Goal: Navigation & Orientation: Find specific page/section

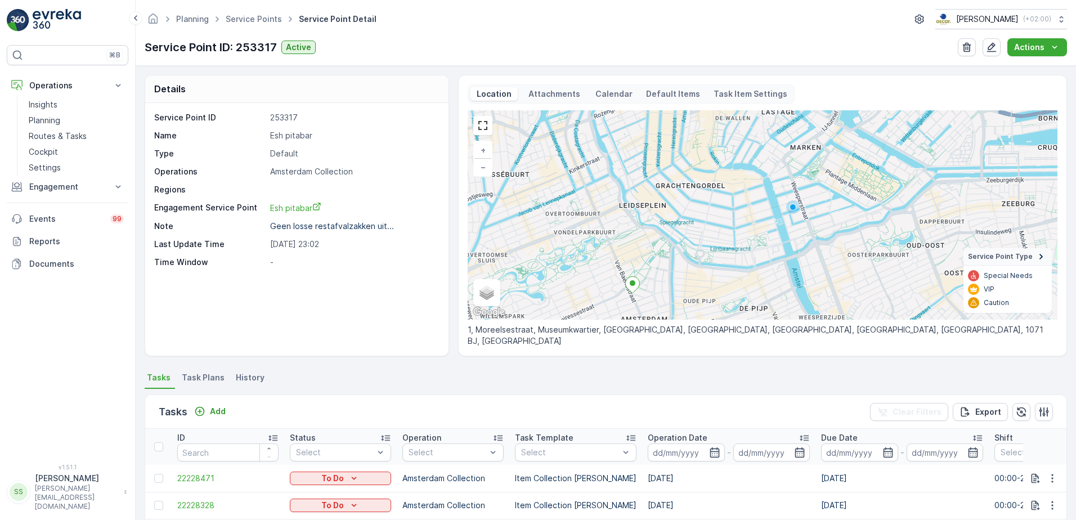
scroll to position [44, 0]
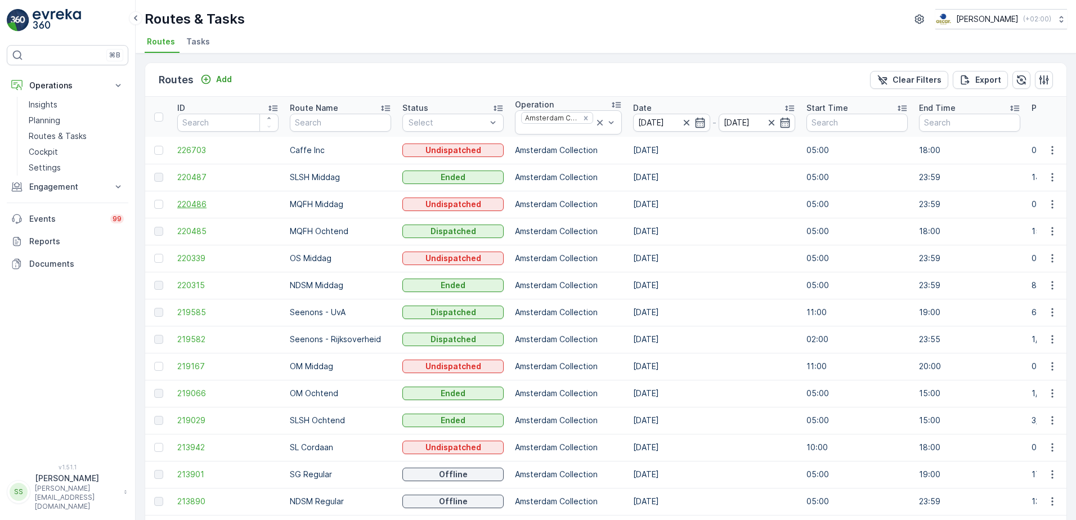
click at [196, 201] on span "220486" at bounding box center [227, 204] width 101 height 11
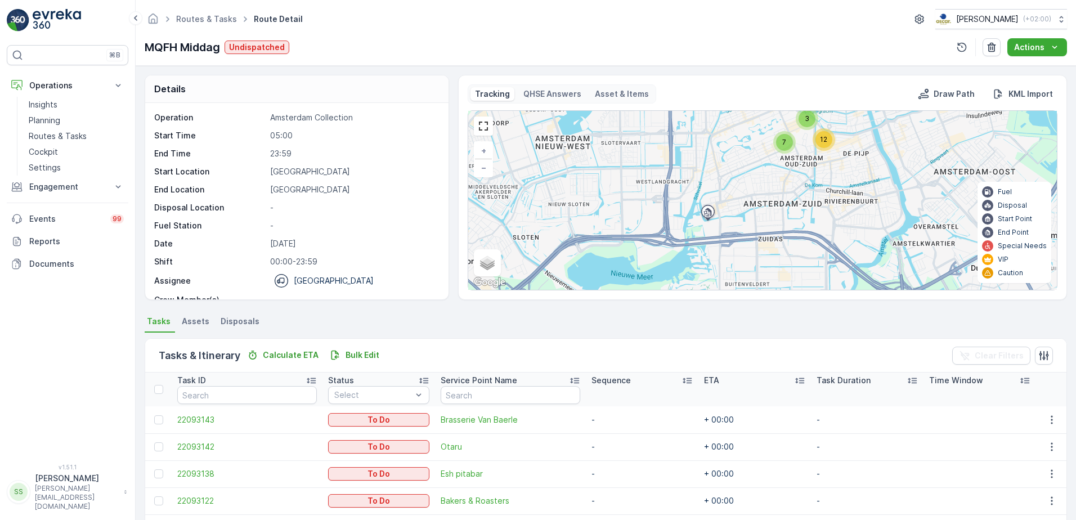
drag, startPoint x: 850, startPoint y: 157, endPoint x: 590, endPoint y: 254, distance: 277.1
click at [591, 255] on div "7 3 12 + − Satellite Roadmap Terrain Hybrid Leaflet Keyboard shortcuts Map Data…" at bounding box center [762, 200] width 589 height 179
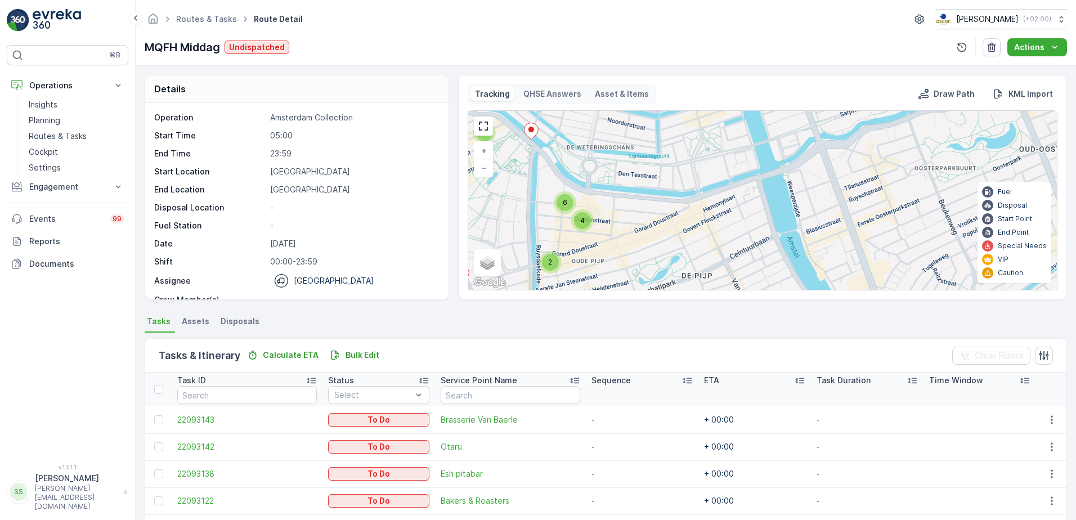
click at [618, 192] on div "2 2 2 6 4 + − Satellite Roadmap Terrain Hybrid Leaflet Keyboard shortcuts Map D…" at bounding box center [762, 200] width 589 height 179
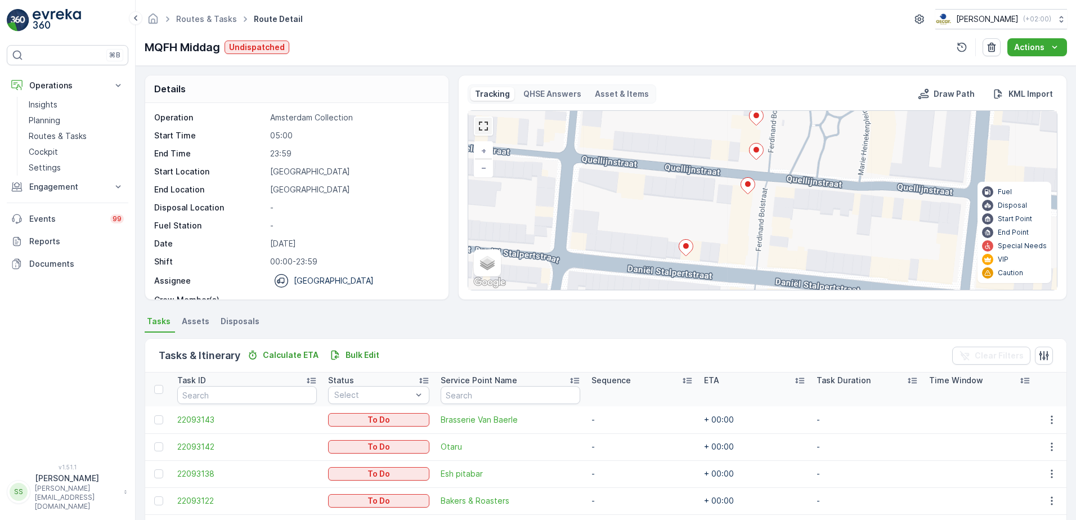
click at [486, 128] on link at bounding box center [483, 126] width 17 height 17
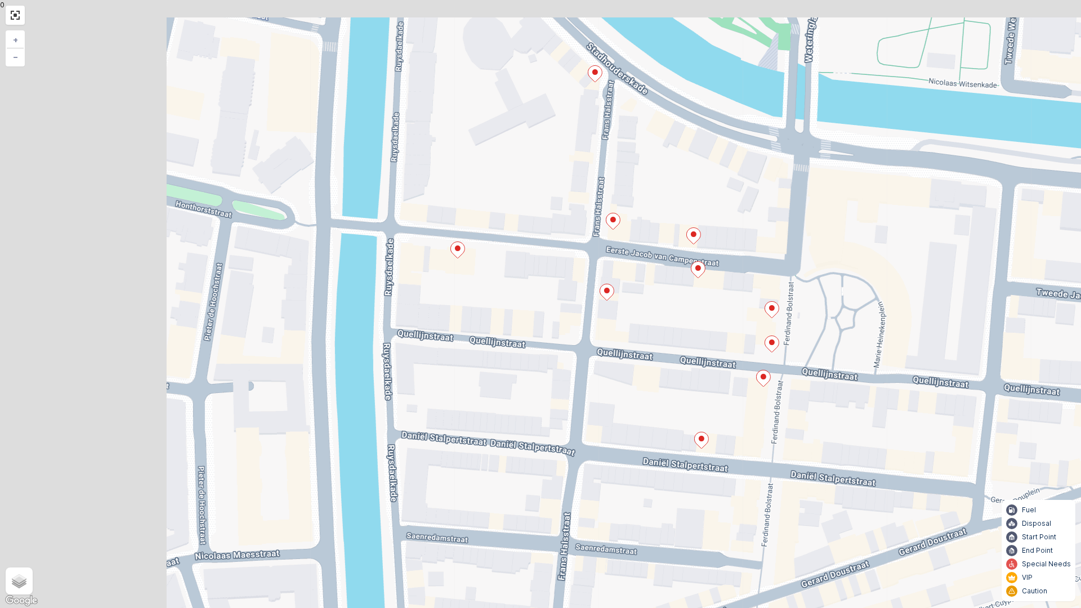
drag, startPoint x: 540, startPoint y: 320, endPoint x: 565, endPoint y: 327, distance: 25.8
click at [565, 327] on div "2 + − Satellite Roadmap Terrain Hybrid Leaflet Keyboard shortcuts Map Data Map …" at bounding box center [540, 304] width 1081 height 608
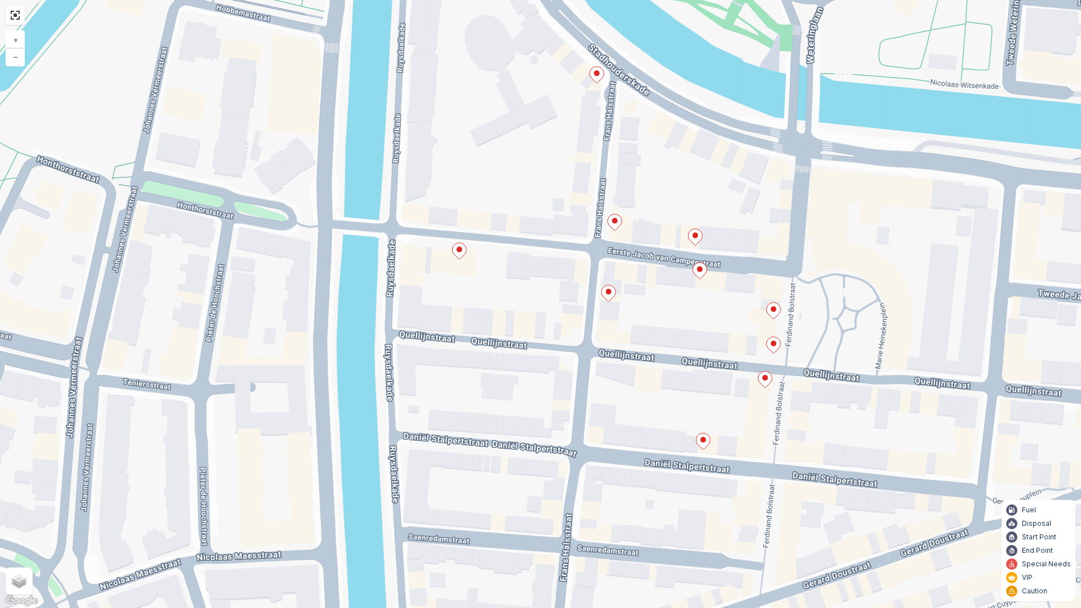
click at [609, 293] on ellipse at bounding box center [609, 292] width 6 height 6
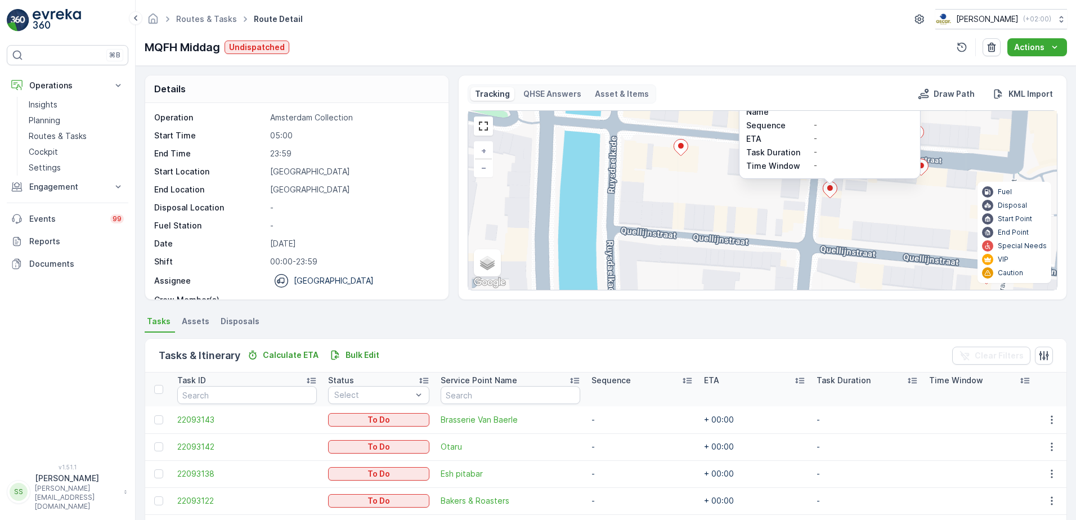
click at [649, 209] on div "2 22093121 Status To Do Service Point Name De Waaghals Sequence - ETA - Task Du…" at bounding box center [762, 200] width 589 height 179
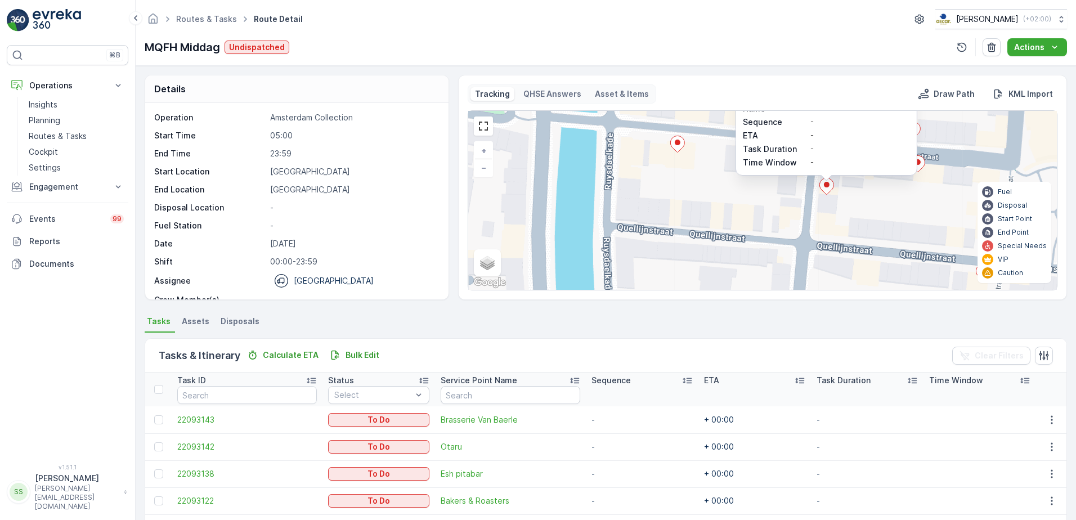
click at [684, 191] on div "2 22093121 Status To Do Service Point Name De Waaghals Sequence - ETA - Task Du…" at bounding box center [762, 200] width 589 height 179
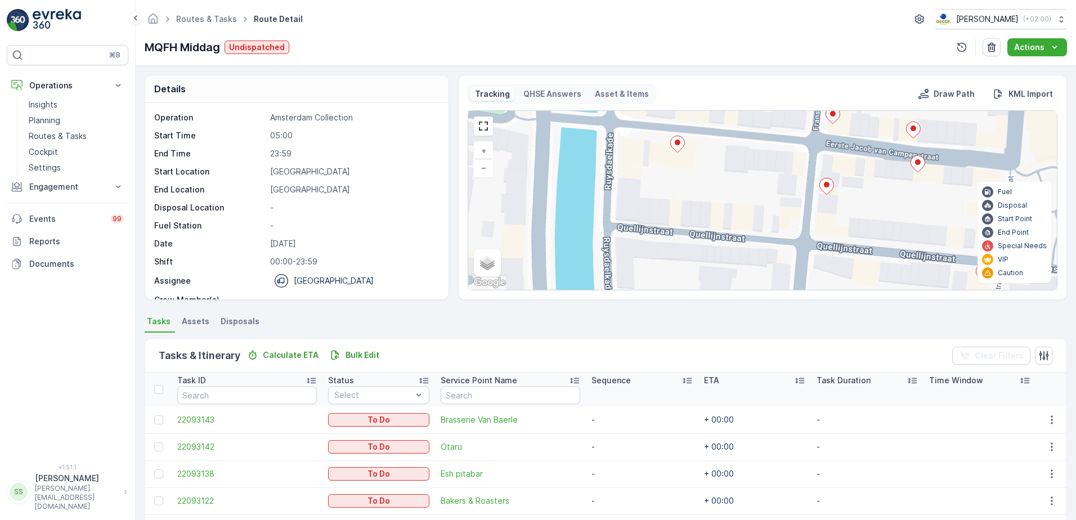
click at [715, 174] on div "2 + − Satellite Roadmap Terrain Hybrid Leaflet Keyboard shortcuts Map Data Map …" at bounding box center [762, 200] width 589 height 179
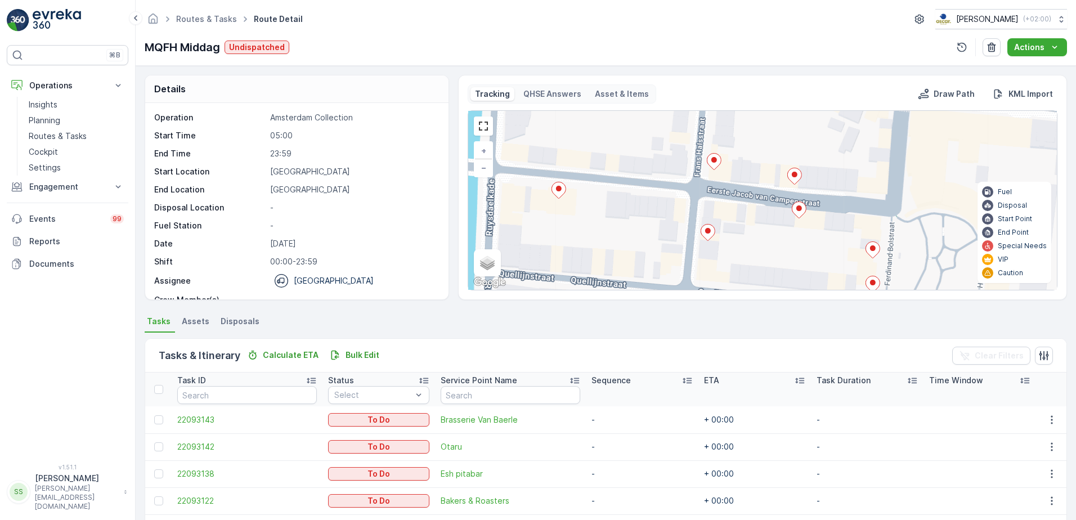
drag, startPoint x: 672, startPoint y: 202, endPoint x: 536, endPoint y: 240, distance: 141.3
click at [536, 240] on div "2 + − Satellite Roadmap Terrain Hybrid Leaflet Keyboard shortcuts Map Data Map …" at bounding box center [762, 200] width 589 height 179
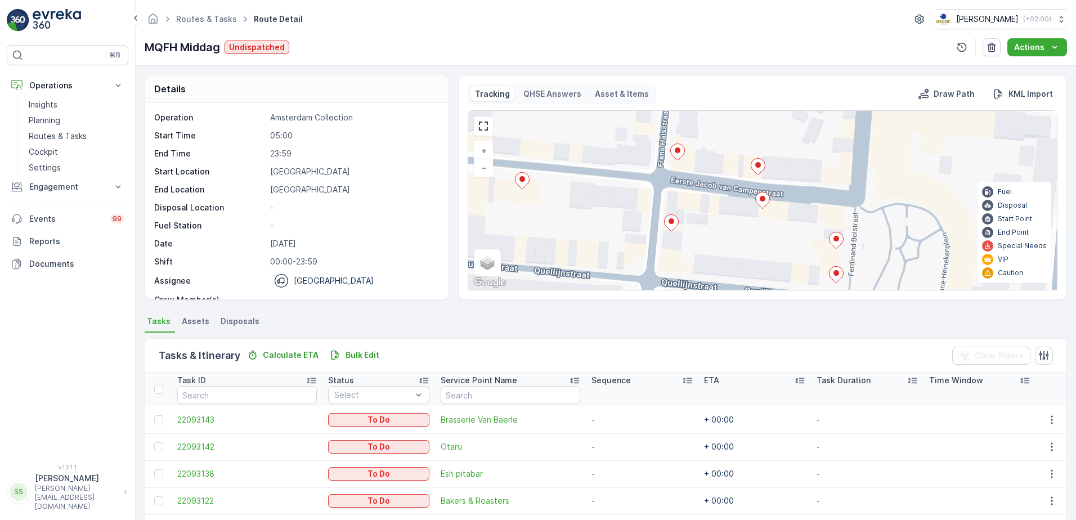
click at [675, 153] on ellipse at bounding box center [678, 150] width 6 height 6
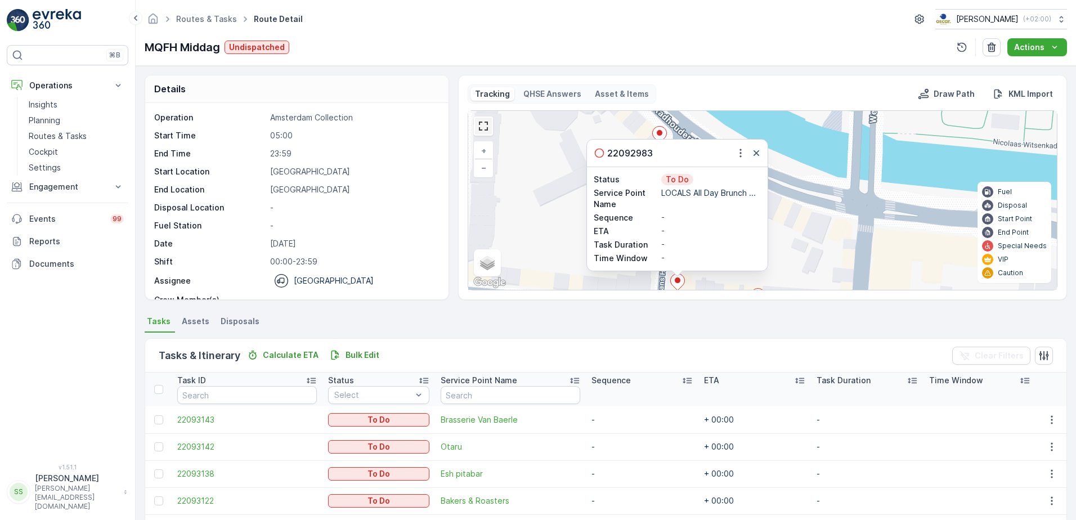
click at [475, 127] on link at bounding box center [483, 126] width 17 height 17
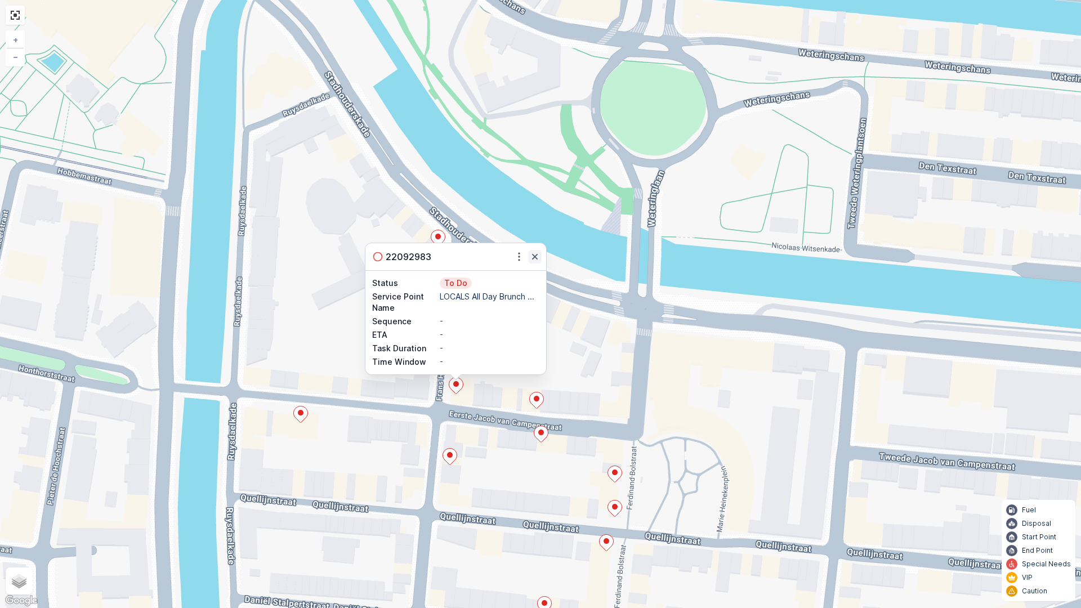
click at [537, 257] on icon "button" at bounding box center [534, 256] width 11 height 11
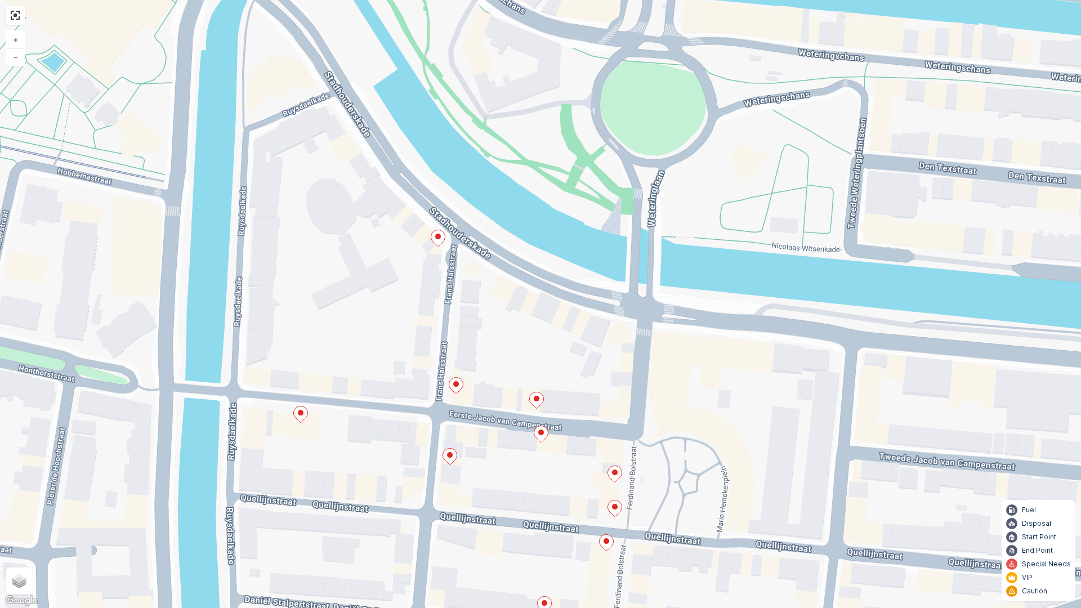
click at [301, 421] on icon at bounding box center [301, 414] width 14 height 16
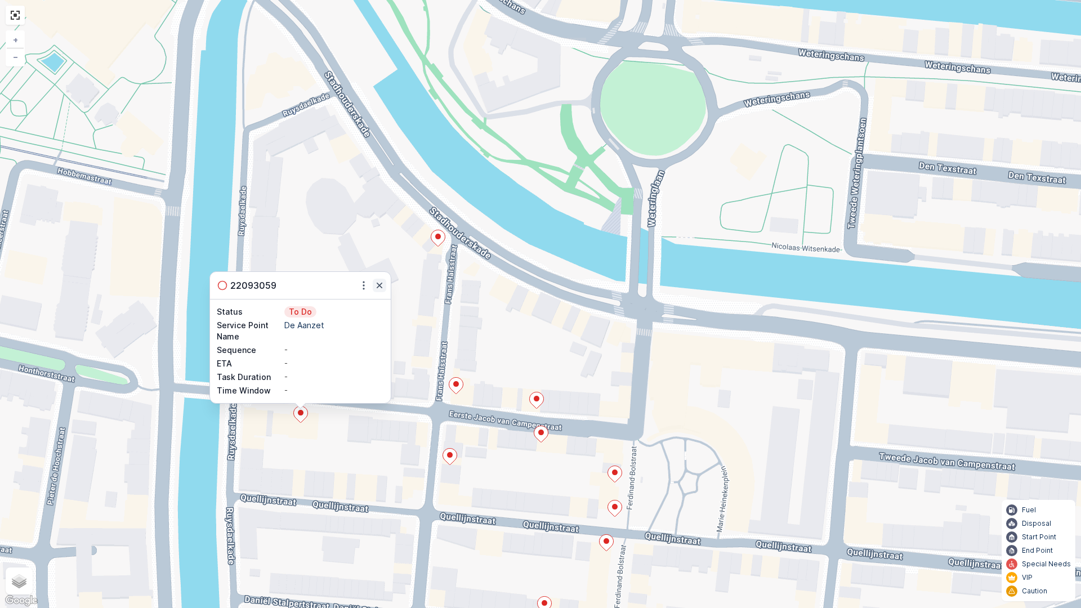
click at [380, 282] on icon "button" at bounding box center [379, 285] width 11 height 11
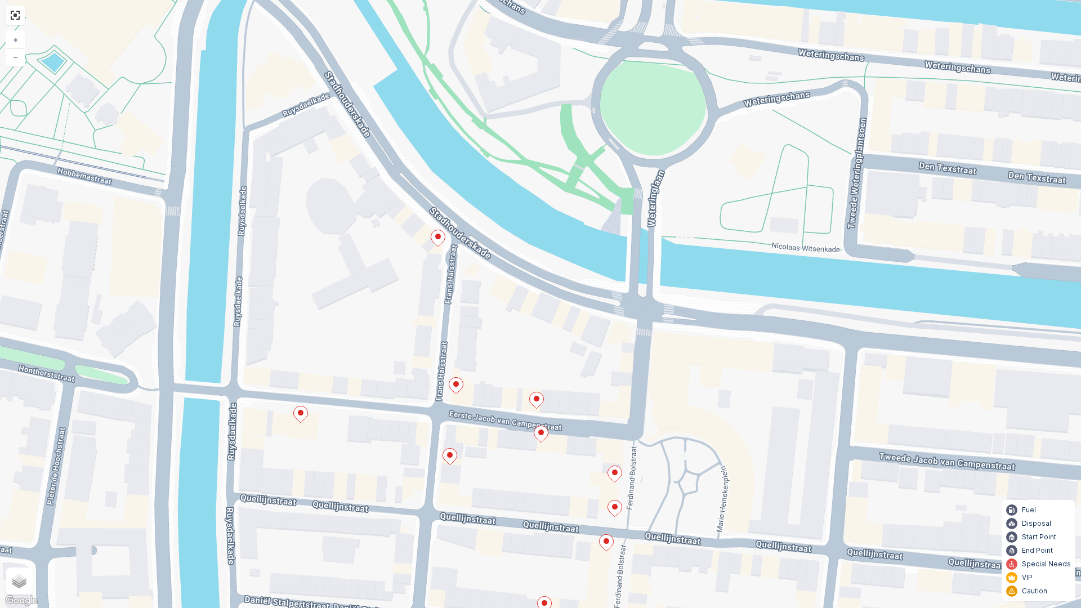
click at [539, 406] on icon at bounding box center [537, 400] width 14 height 16
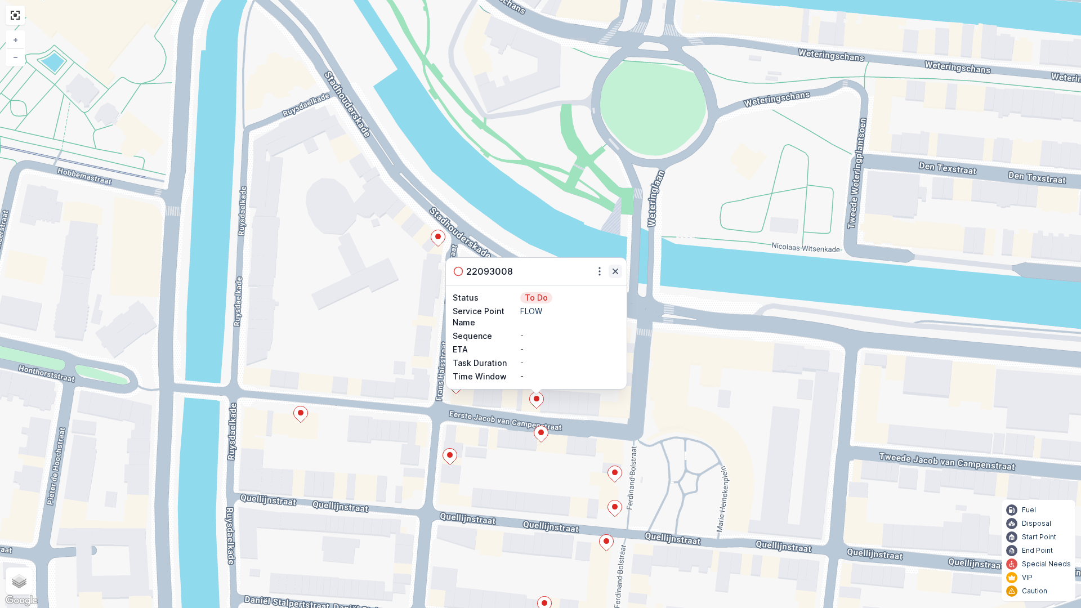
click at [613, 272] on icon "button" at bounding box center [614, 271] width 11 height 11
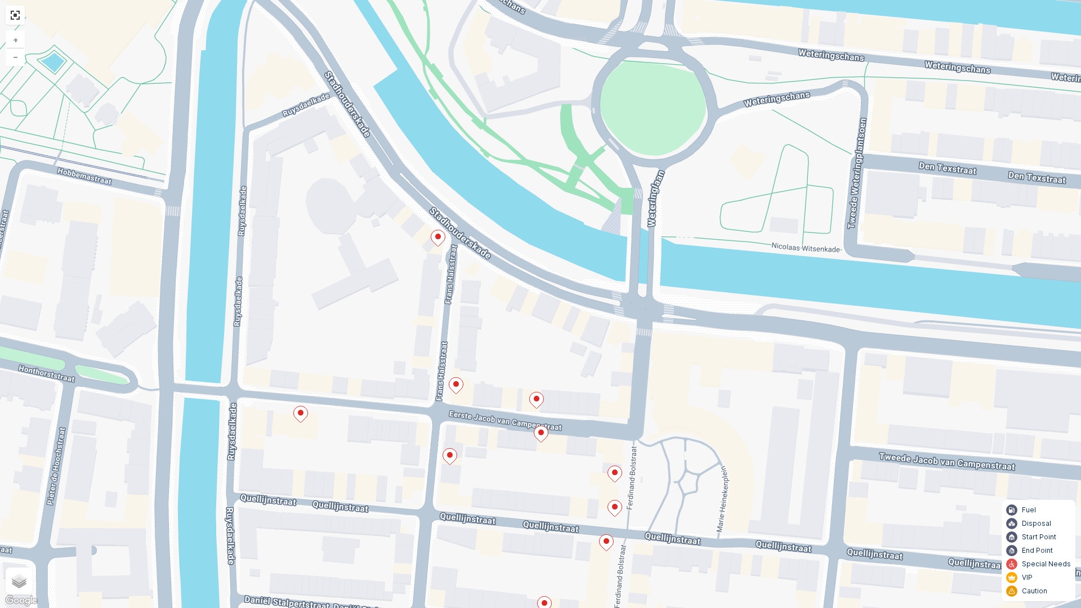
click at [543, 436] on icon at bounding box center [541, 434] width 14 height 16
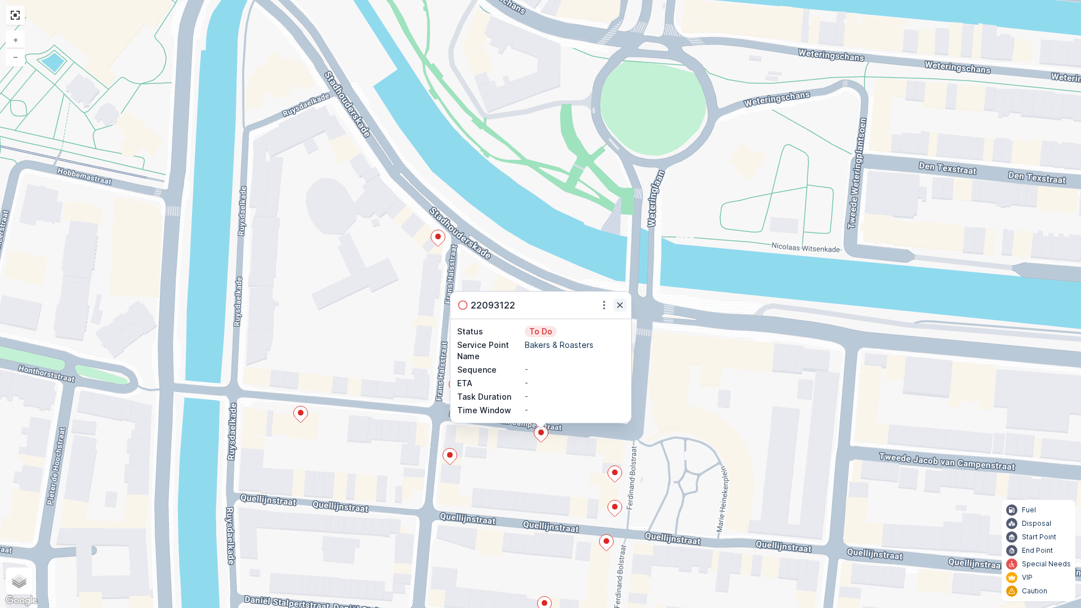
click at [618, 304] on icon "button" at bounding box center [619, 304] width 11 height 11
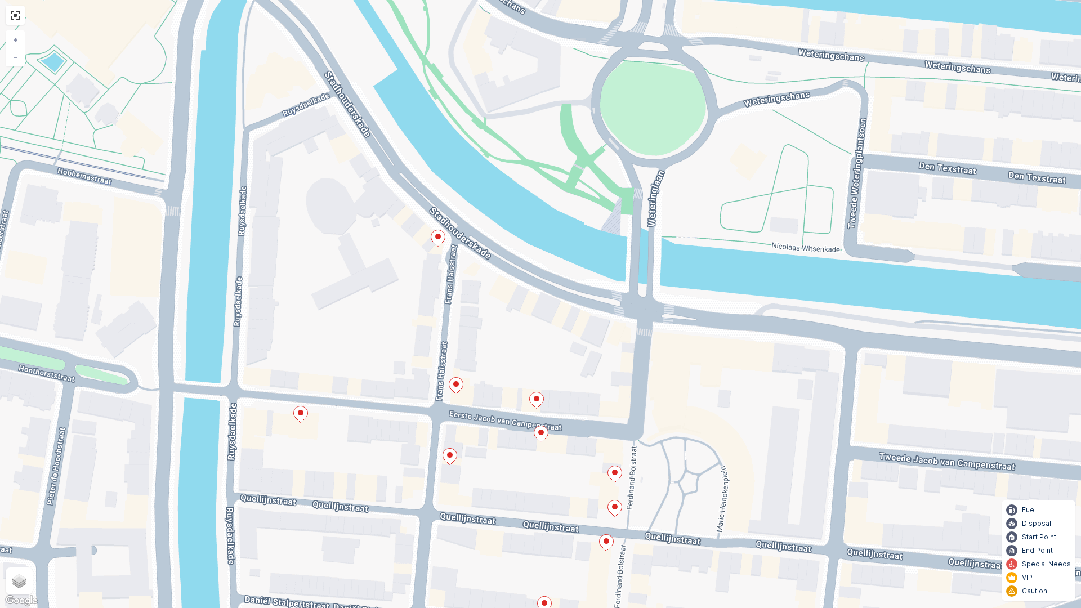
click at [436, 243] on icon at bounding box center [438, 238] width 14 height 16
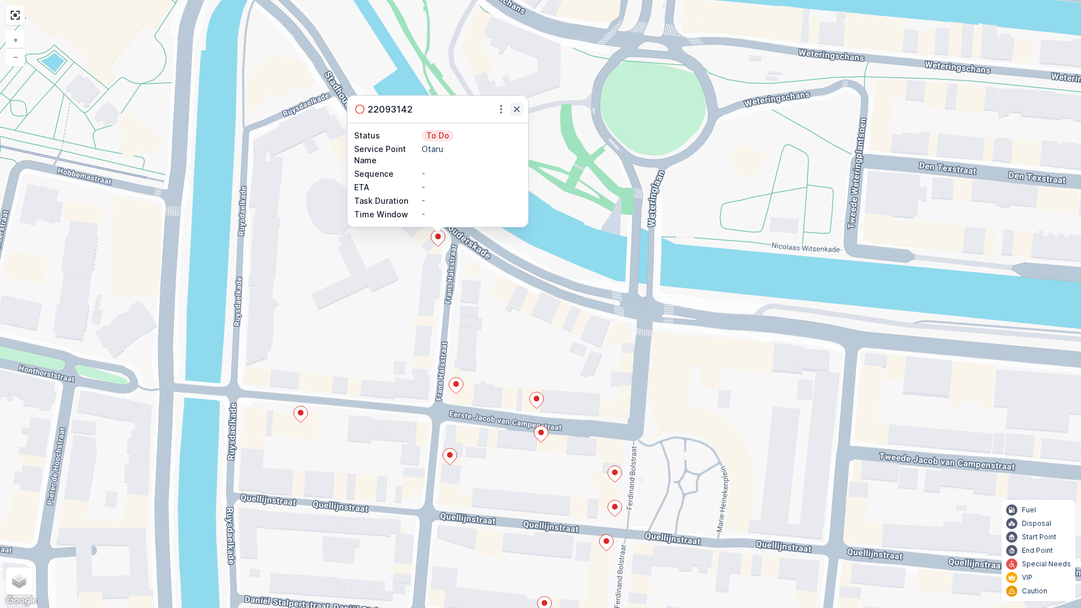
click at [515, 107] on icon "button" at bounding box center [517, 109] width 6 height 6
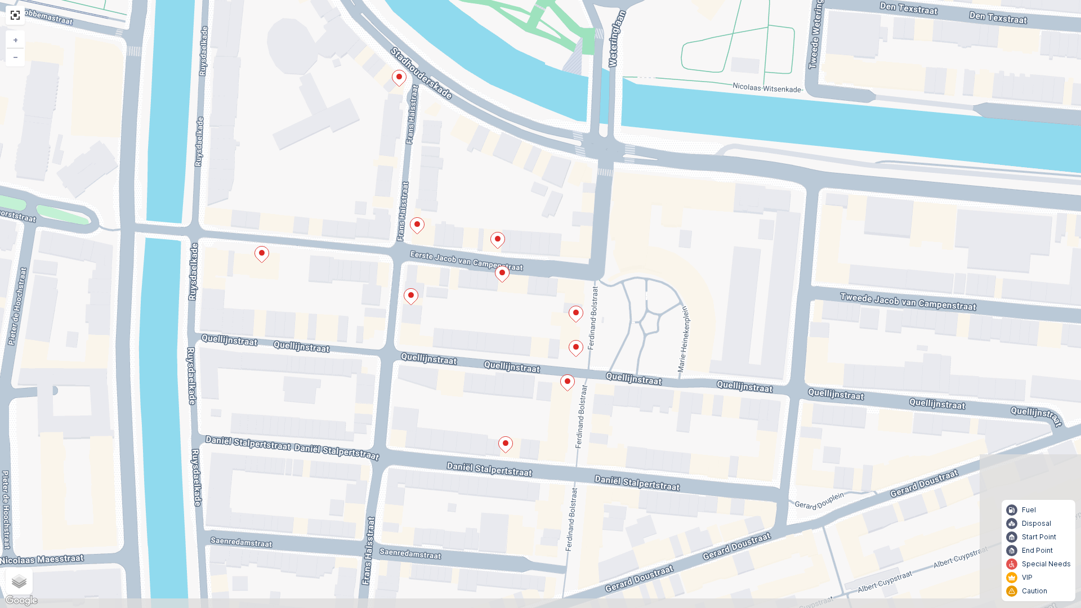
drag, startPoint x: 571, startPoint y: 387, endPoint x: 534, endPoint y: 232, distance: 158.7
click at [534, 232] on div "2 + − Satellite Roadmap Terrain Hybrid Leaflet Keyboard shortcuts Map Data Map …" at bounding box center [540, 304] width 1081 height 608
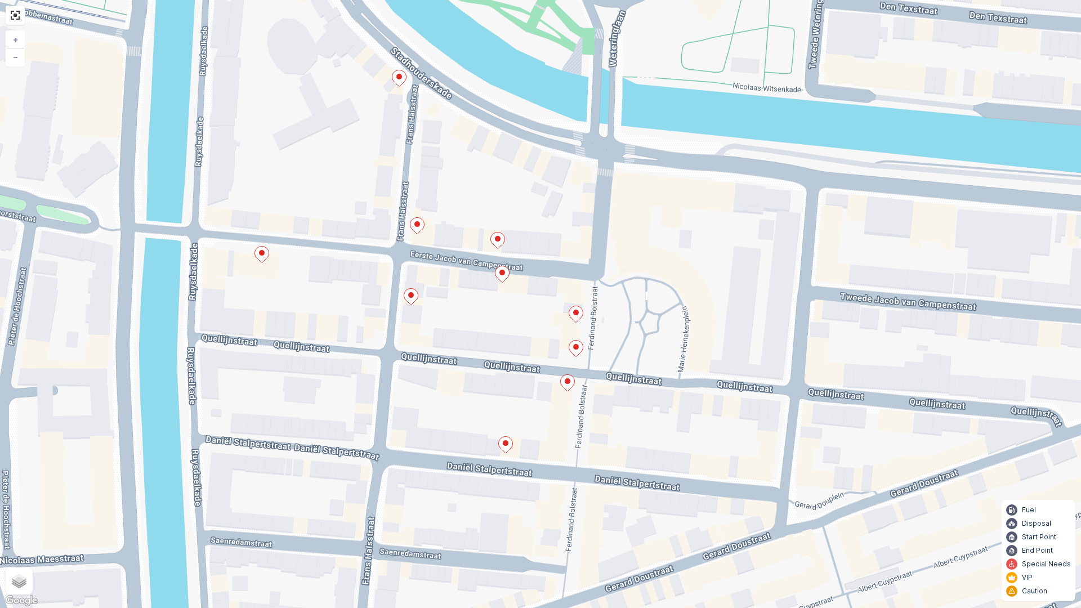
click at [575, 313] on ellipse at bounding box center [576, 313] width 6 height 6
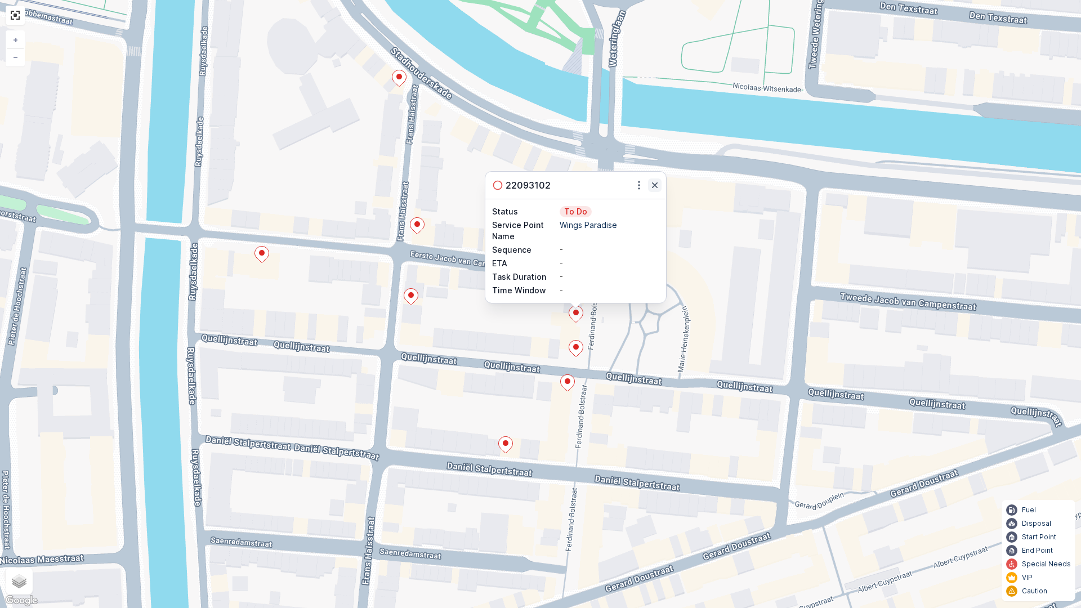
click at [656, 186] on icon "button" at bounding box center [655, 185] width 6 height 6
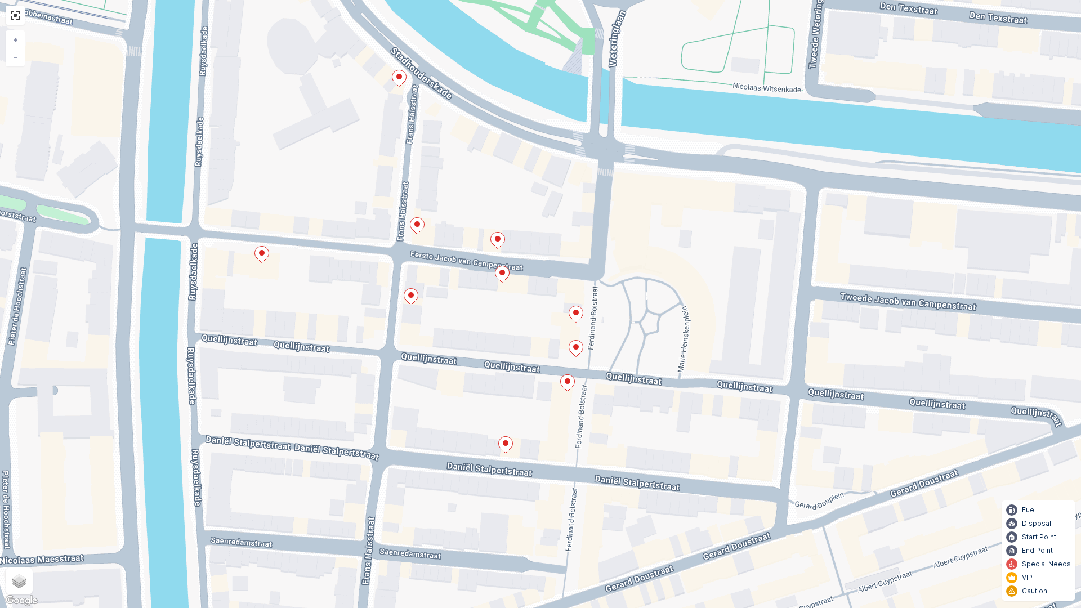
click at [579, 347] on icon at bounding box center [576, 348] width 14 height 16
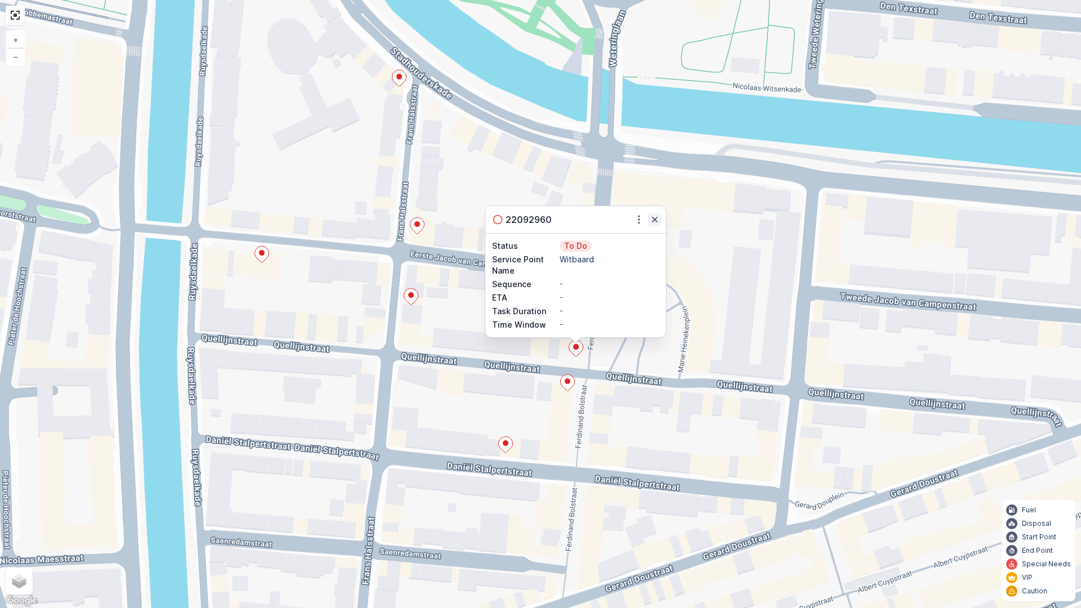
click at [655, 220] on icon "button" at bounding box center [655, 220] width 6 height 6
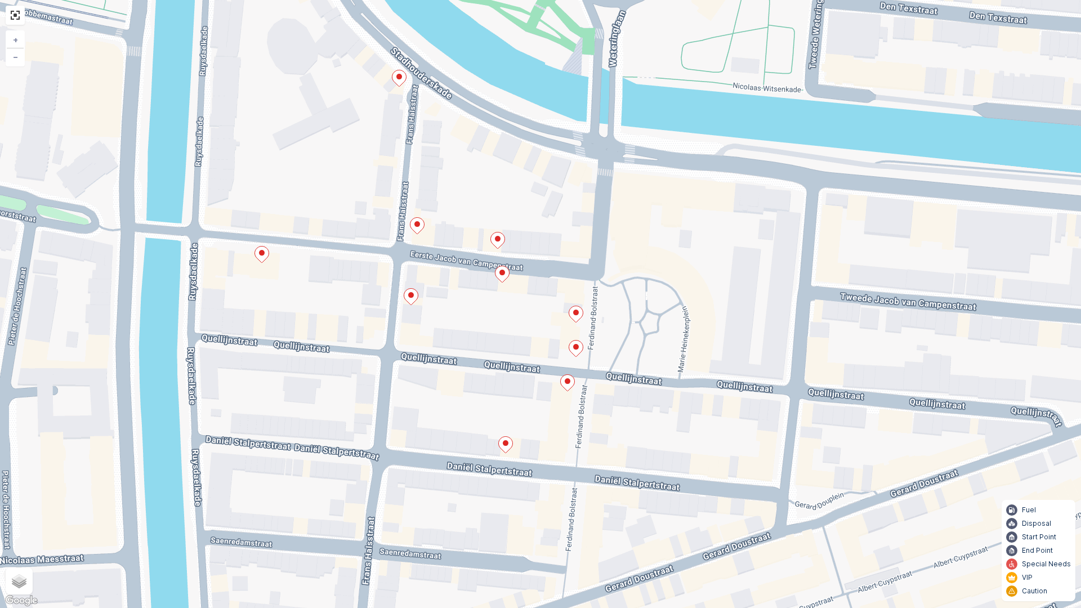
click at [504, 449] on icon at bounding box center [506, 445] width 14 height 16
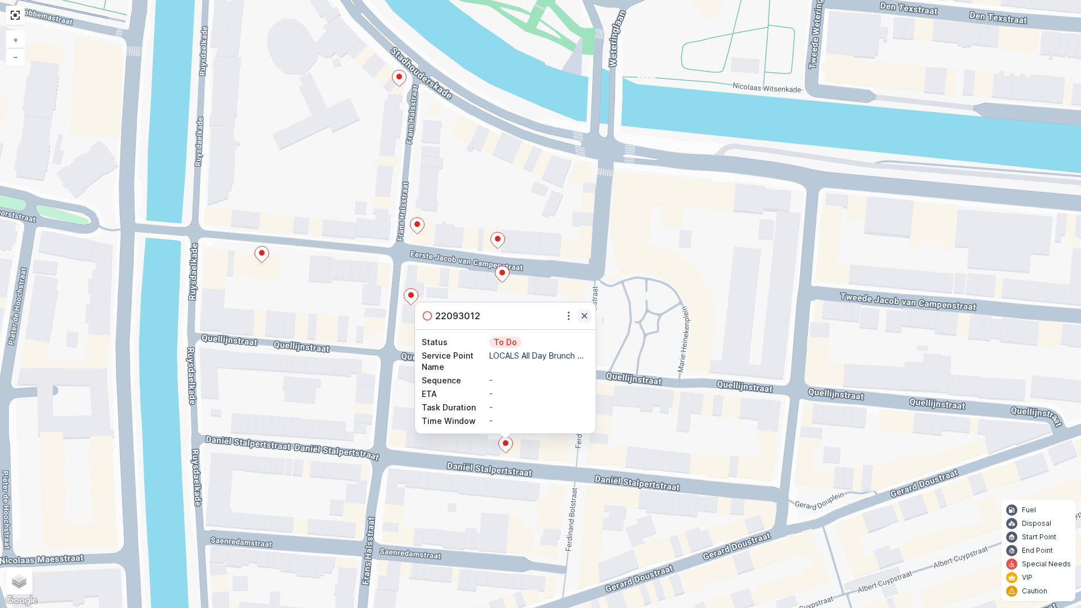
click at [585, 313] on icon "button" at bounding box center [584, 315] width 11 height 11
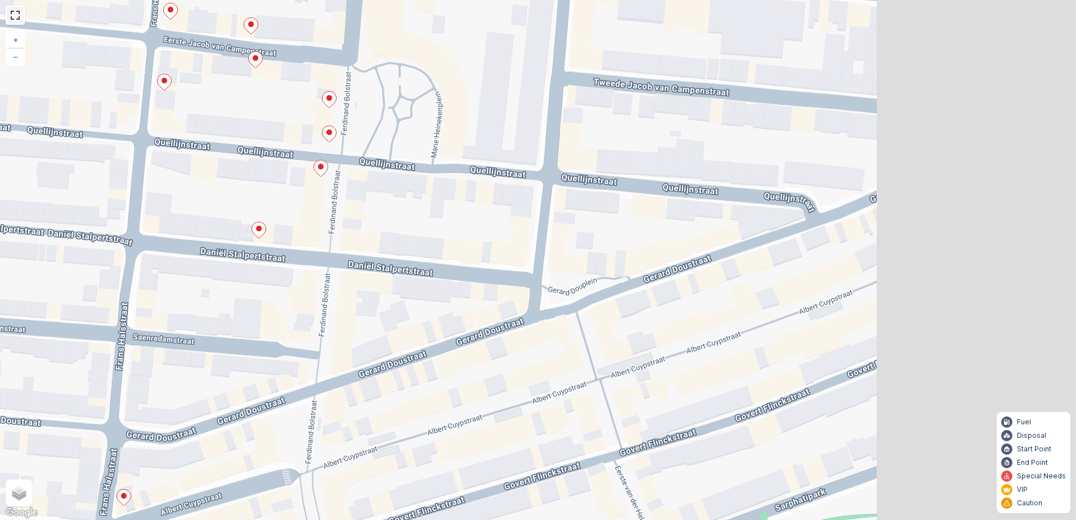
click at [24, 24] on link at bounding box center [15, 15] width 17 height 17
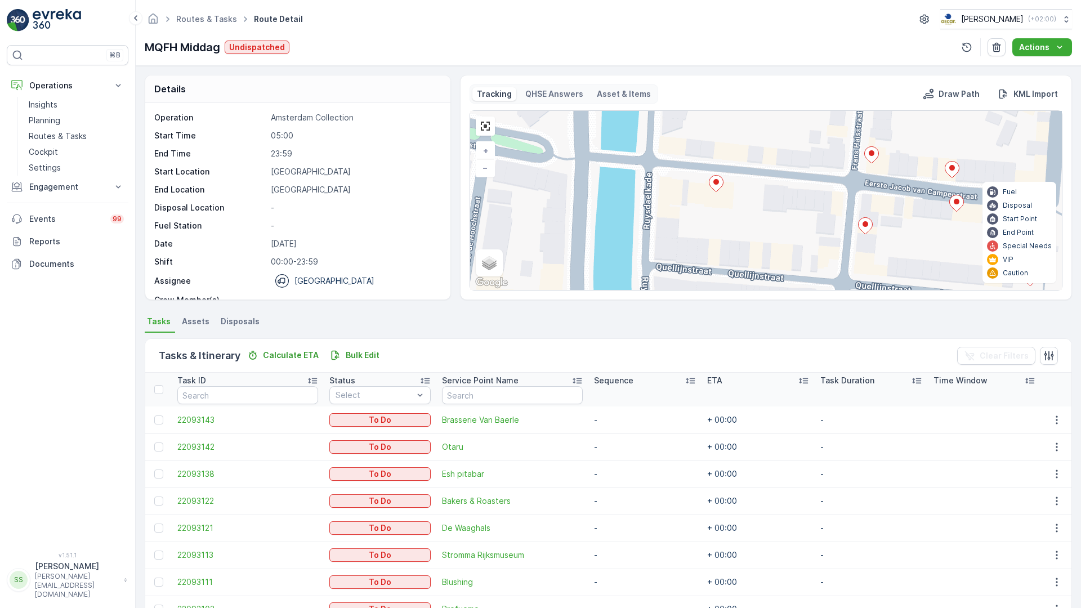
drag, startPoint x: 517, startPoint y: 394, endPoint x: 477, endPoint y: 270, distance: 130.5
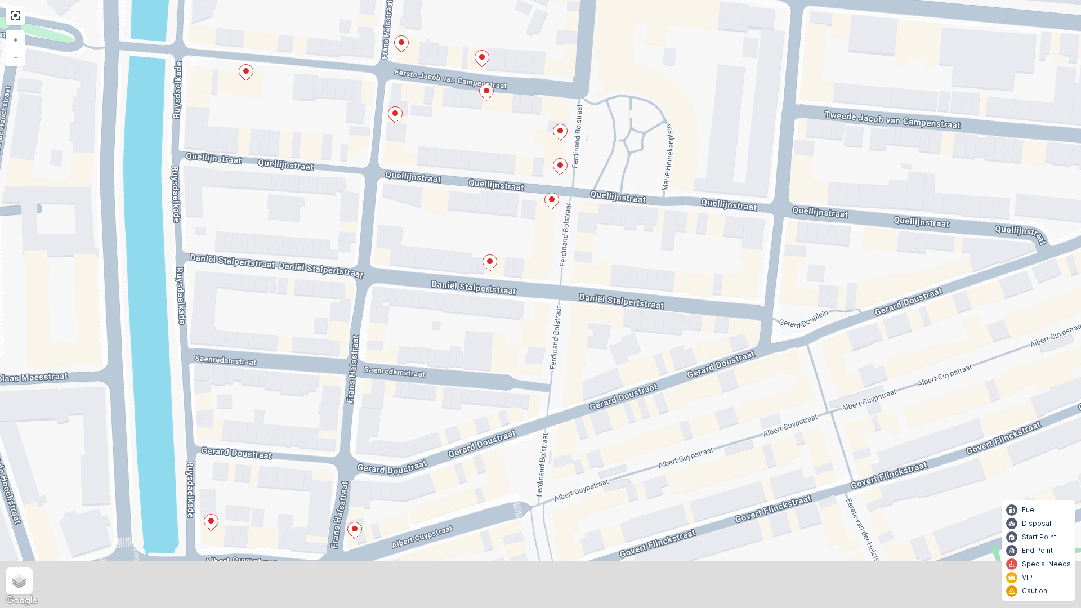
click at [497, 259] on icon at bounding box center [490, 263] width 14 height 16
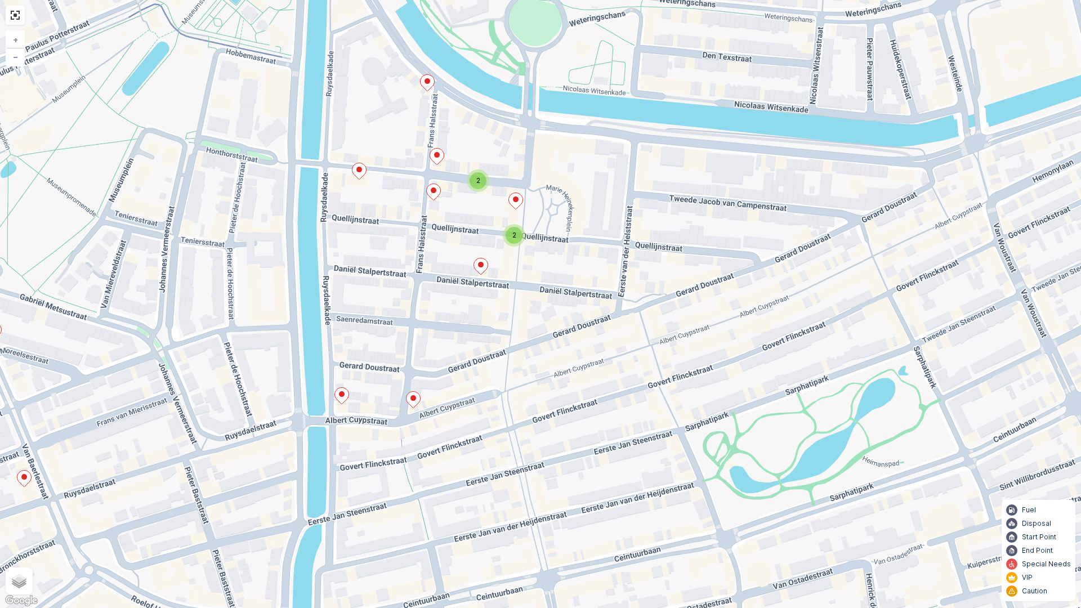
click at [413, 401] on icon at bounding box center [413, 400] width 14 height 16
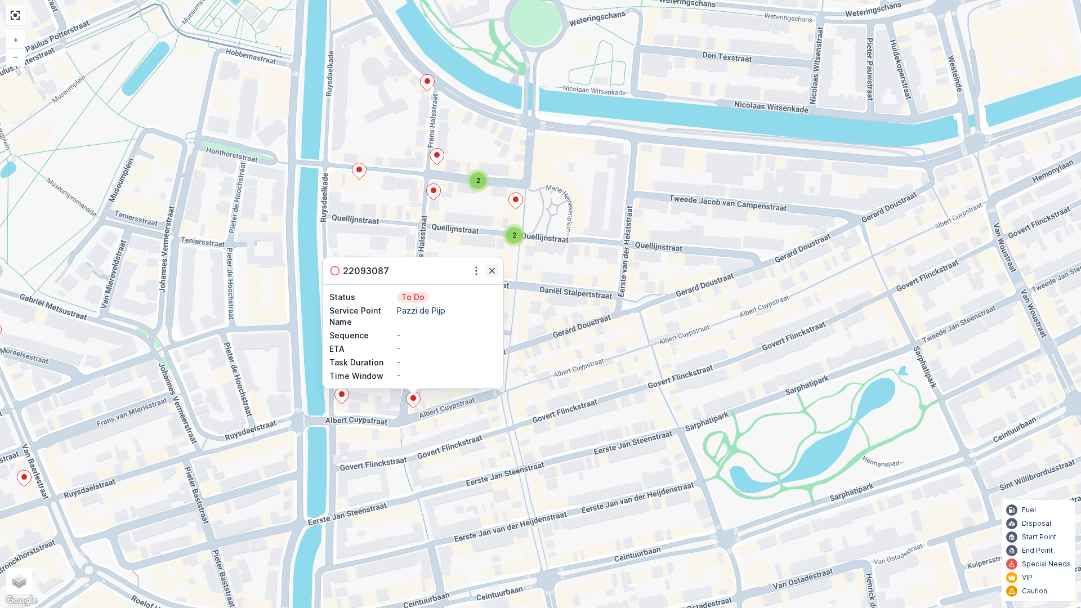
click at [492, 267] on icon "button" at bounding box center [491, 270] width 11 height 11
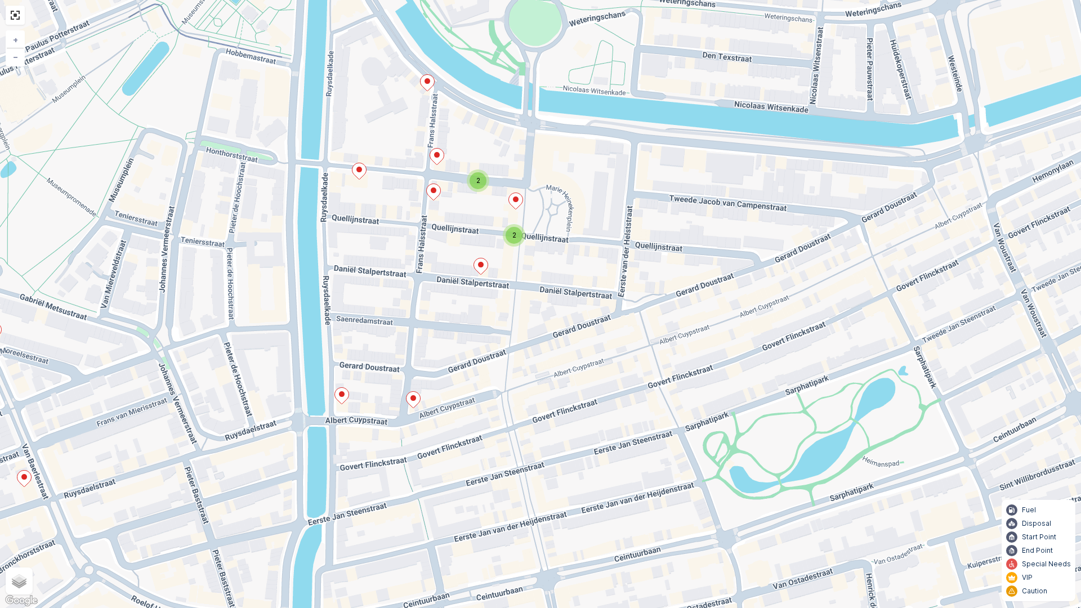
click at [339, 398] on icon at bounding box center [342, 396] width 14 height 16
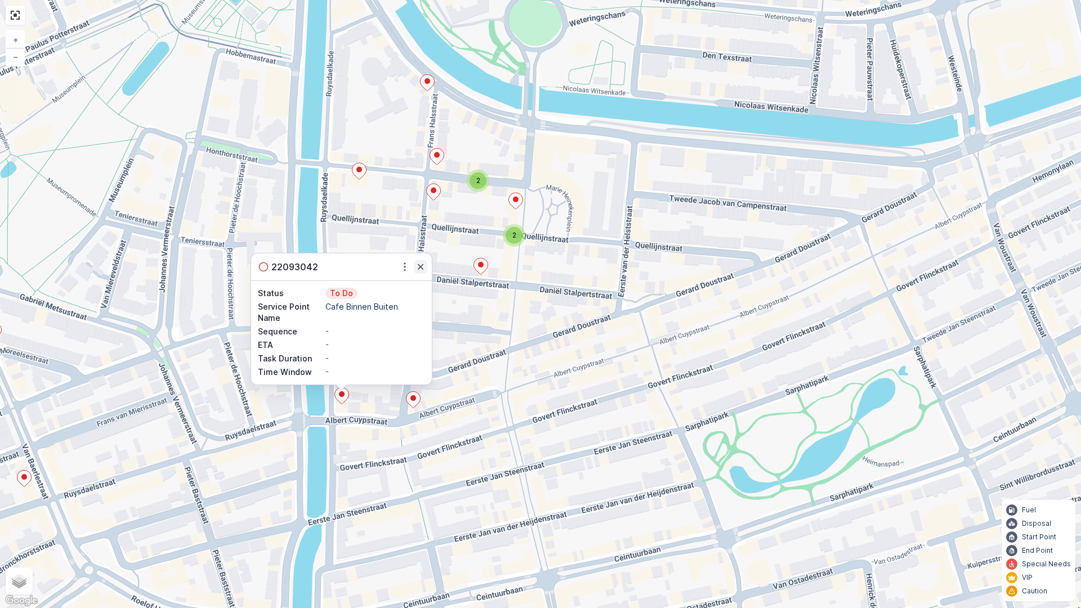
click at [420, 268] on icon "button" at bounding box center [420, 266] width 11 height 11
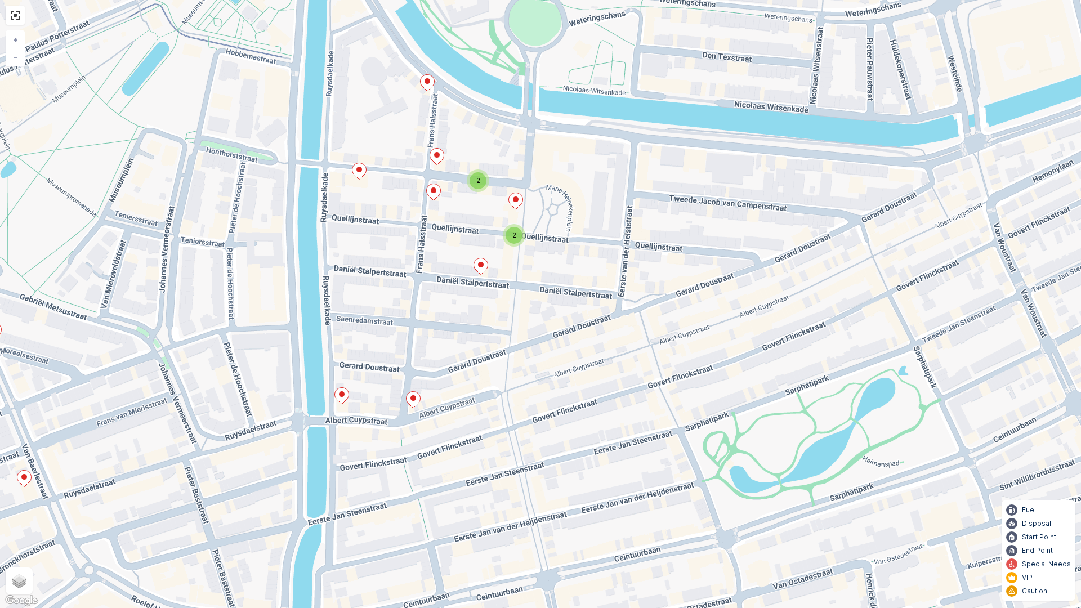
click at [413, 400] on ellipse at bounding box center [413, 398] width 6 height 6
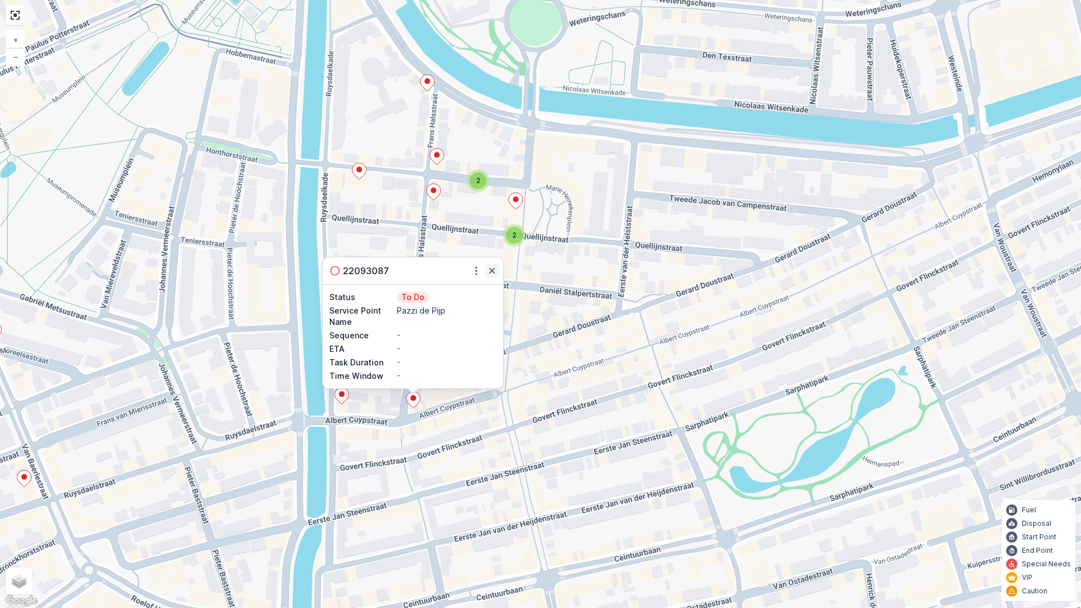
click at [495, 271] on icon "button" at bounding box center [491, 270] width 11 height 11
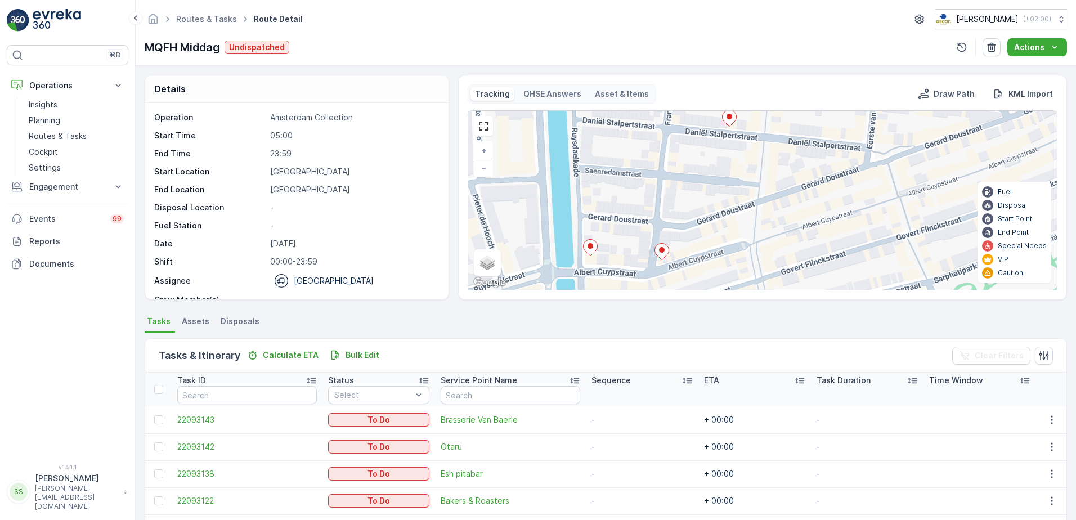
drag, startPoint x: 669, startPoint y: 217, endPoint x: 692, endPoint y: 185, distance: 39.2
click at [692, 185] on div "2 2 2 + − Satellite Roadmap Terrain Hybrid Leaflet Keyboard shortcuts Map Data …" at bounding box center [762, 200] width 589 height 179
click at [683, 186] on div "2 2 2 + − Satellite Roadmap Terrain Hybrid Leaflet Keyboard shortcuts Map Data …" at bounding box center [762, 200] width 589 height 179
drag, startPoint x: 486, startPoint y: 125, endPoint x: 488, endPoint y: 184, distance: 58.6
click at [486, 125] on link at bounding box center [483, 126] width 17 height 17
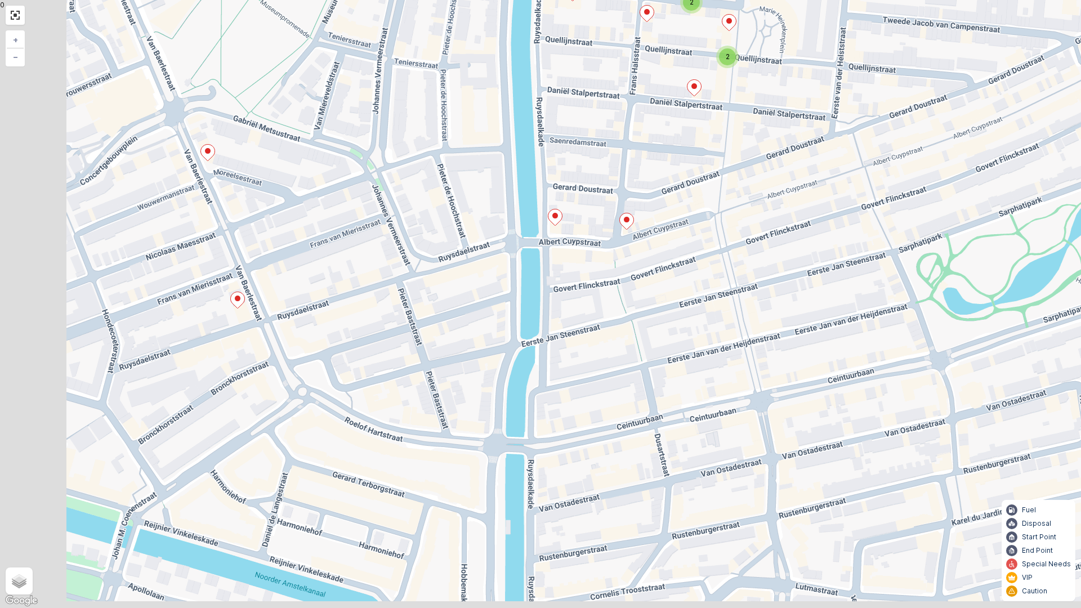
drag, startPoint x: 533, startPoint y: 311, endPoint x: 707, endPoint y: 164, distance: 227.3
click at [678, 208] on div "2 2 2 + − Satellite Roadmap Terrain Hybrid Leaflet Keyboard shortcuts Map Data …" at bounding box center [540, 304] width 1081 height 608
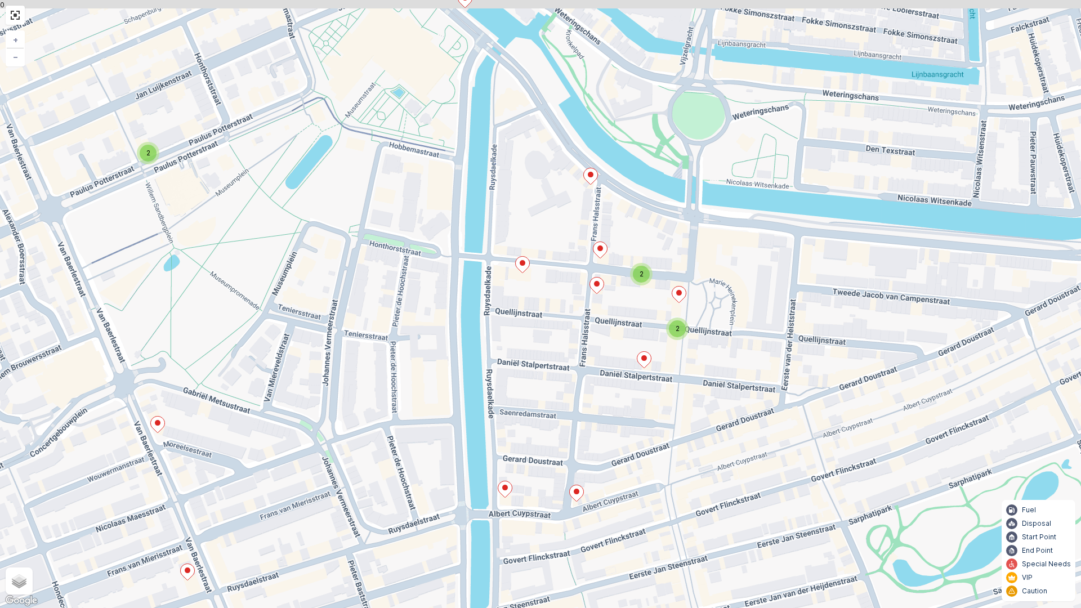
drag, startPoint x: 675, startPoint y: 240, endPoint x: 653, endPoint y: 440, distance: 201.0
click at [653, 440] on div "2 2 2 + − Satellite Roadmap Terrain Hybrid Leaflet Keyboard shortcuts Map Data …" at bounding box center [540, 304] width 1081 height 608
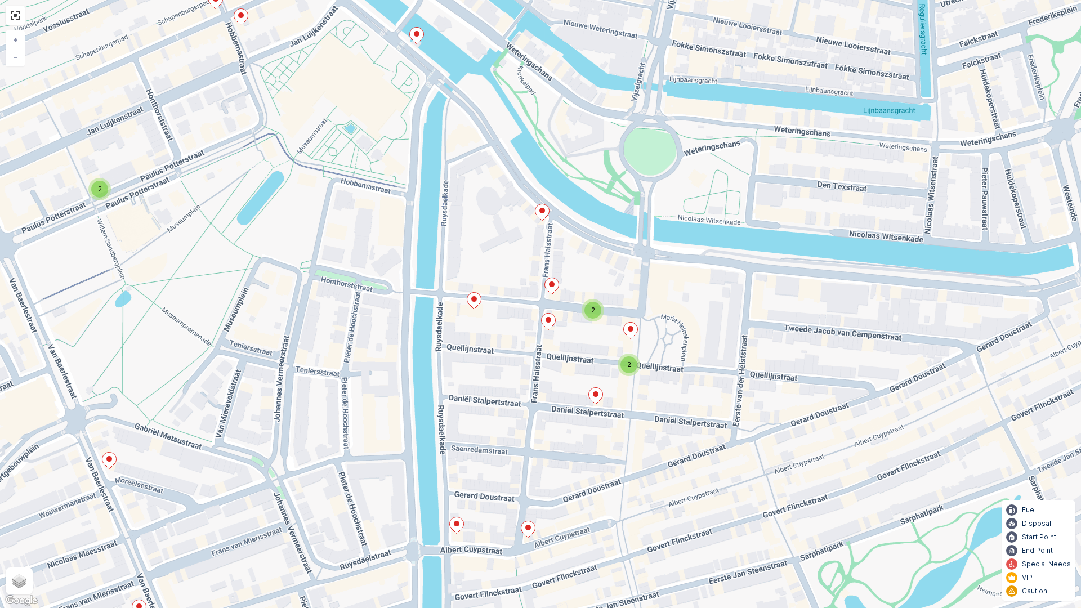
drag, startPoint x: 611, startPoint y: 391, endPoint x: 505, endPoint y: 410, distance: 107.4
click at [505, 425] on div "2 2 2 + − Satellite Roadmap Terrain Hybrid Leaflet Keyboard shortcuts Map Data …" at bounding box center [540, 304] width 1081 height 608
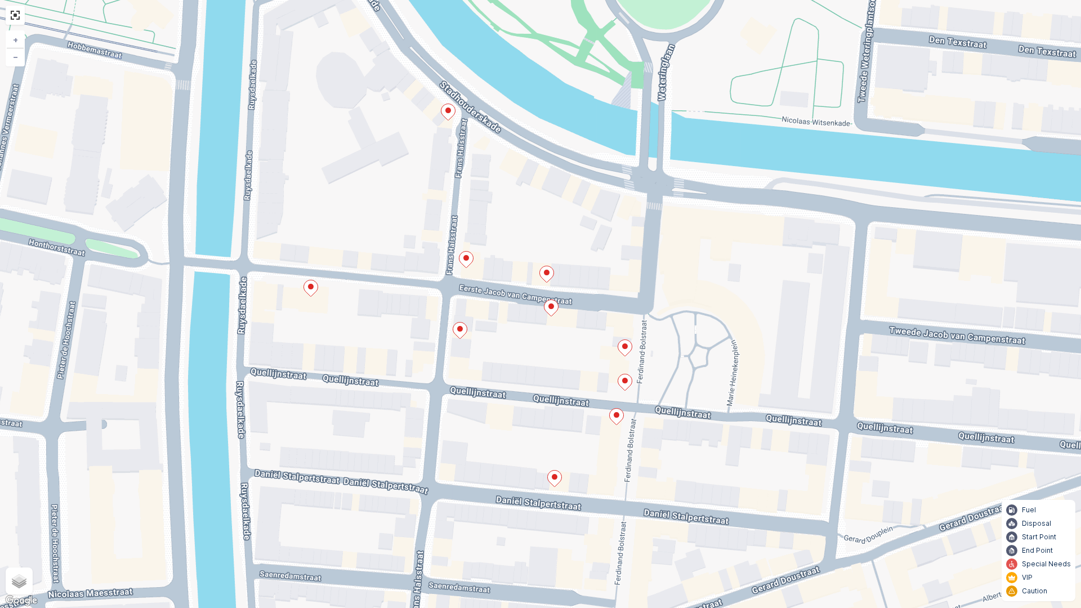
drag, startPoint x: 441, startPoint y: 265, endPoint x: 442, endPoint y: 283, distance: 18.0
click at [442, 283] on div "2 + − Satellite Roadmap Terrain Hybrid Leaflet Keyboard shortcuts Map Data Map …" at bounding box center [540, 304] width 1081 height 608
click at [451, 116] on icon at bounding box center [448, 112] width 14 height 16
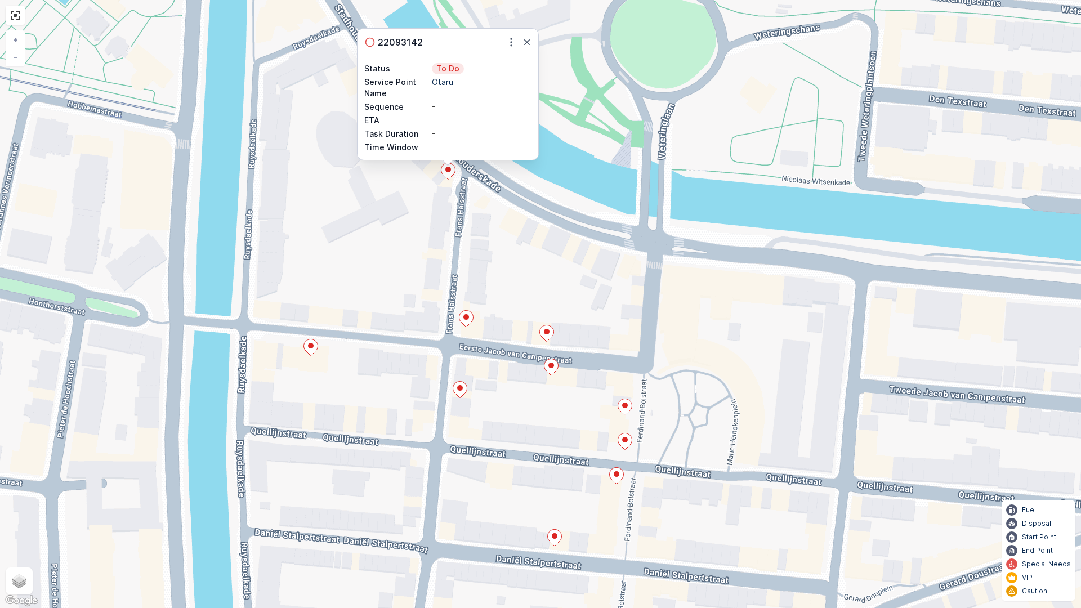
click at [308, 349] on icon at bounding box center [311, 347] width 14 height 16
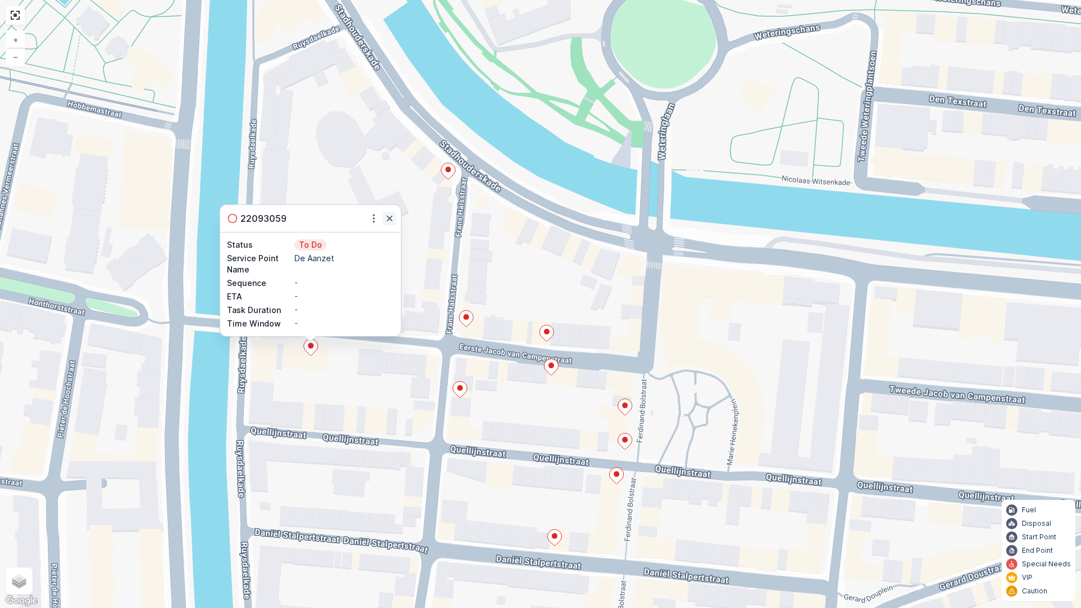
click at [389, 216] on icon "button" at bounding box center [389, 218] width 11 height 11
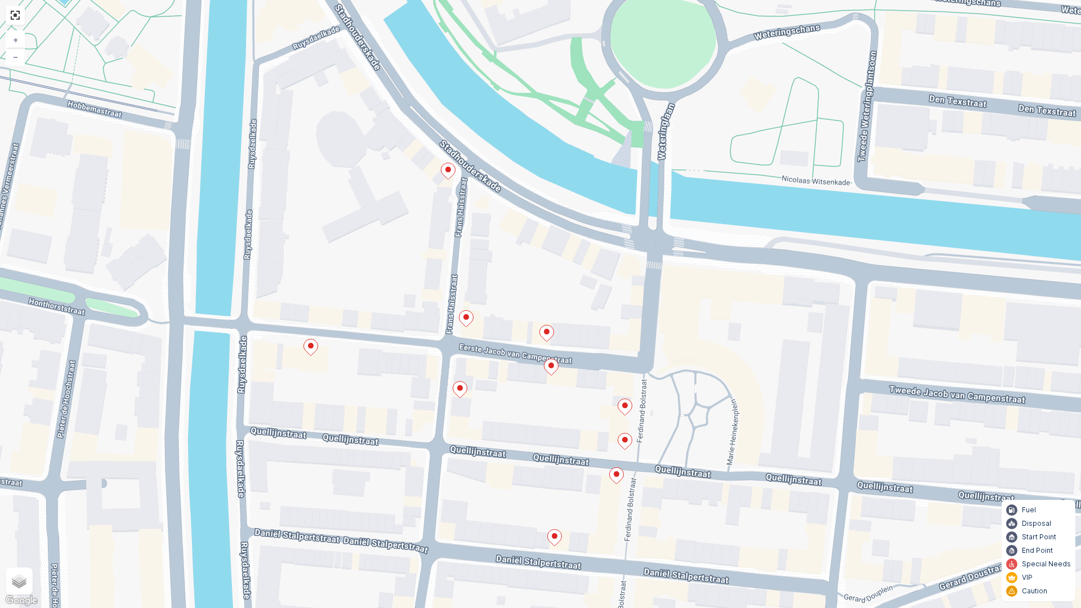
click at [464, 318] on ellipse at bounding box center [466, 317] width 6 height 6
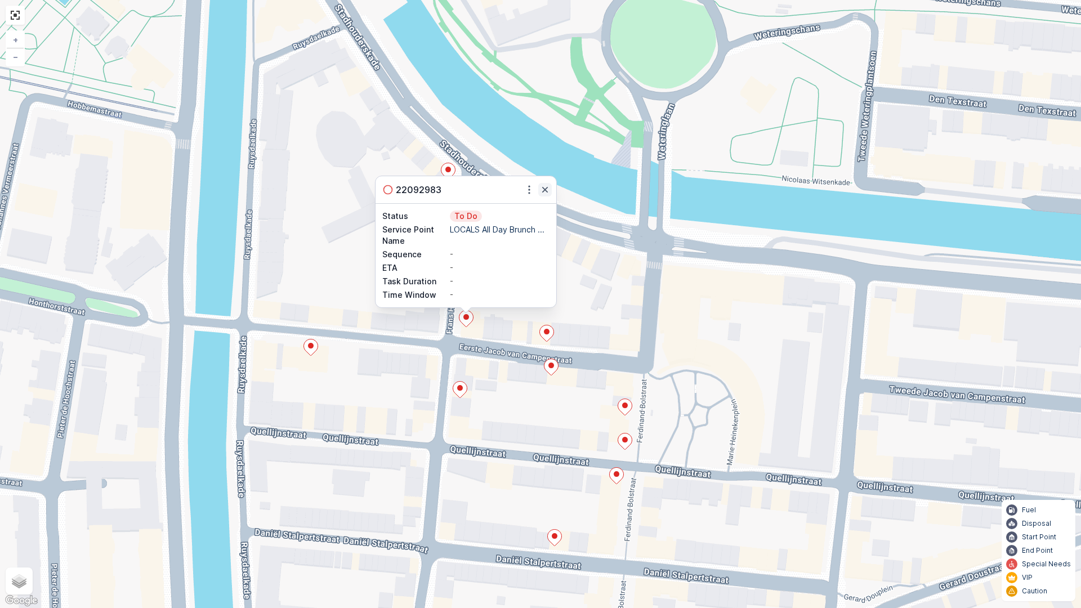
click at [545, 190] on icon "button" at bounding box center [545, 190] width 6 height 6
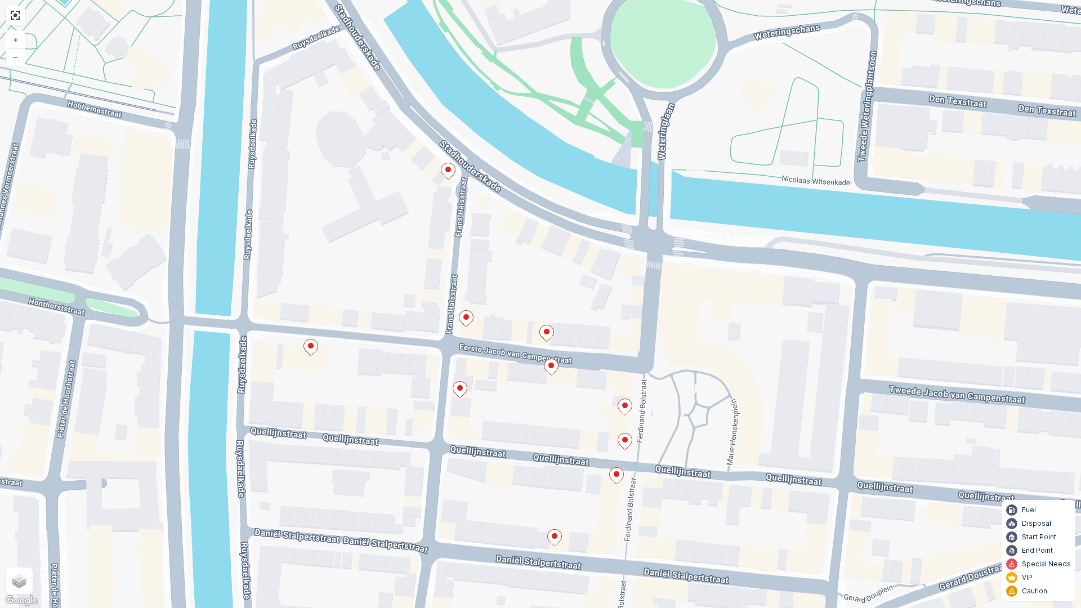
click at [459, 394] on icon at bounding box center [460, 390] width 14 height 16
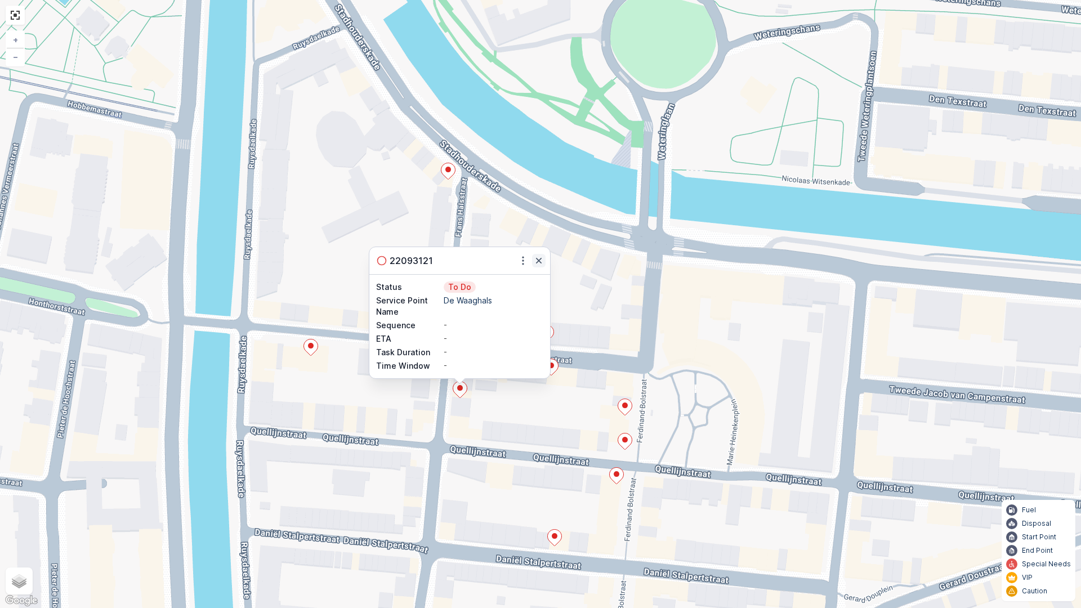
click at [539, 260] on icon "button" at bounding box center [539, 261] width 6 height 6
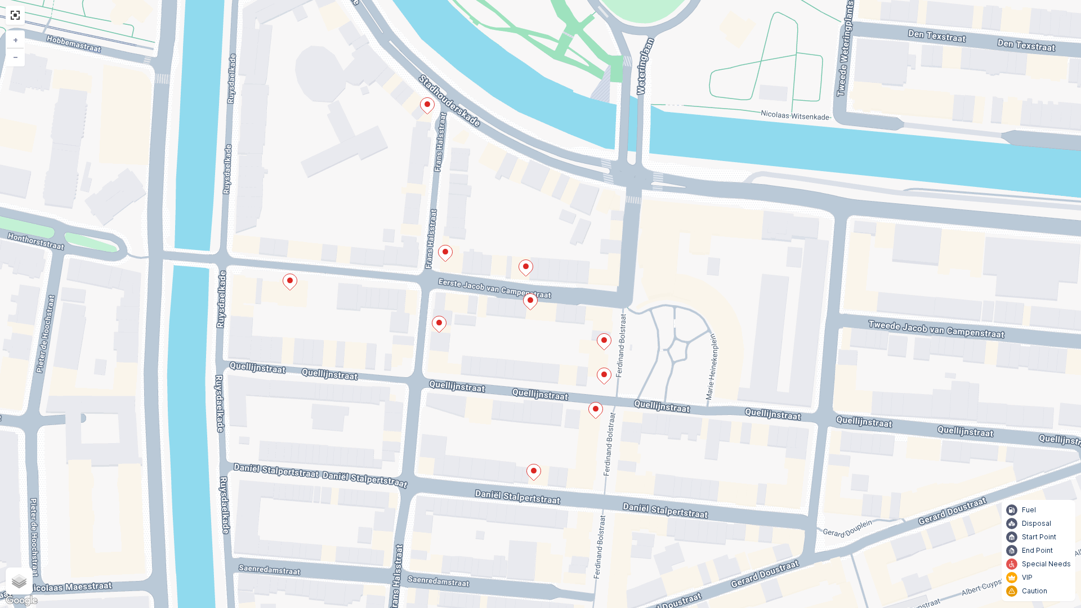
drag, startPoint x: 522, startPoint y: 341, endPoint x: 501, endPoint y: 276, distance: 68.5
click at [501, 276] on div "2 + − Satellite Roadmap Terrain Hybrid Leaflet Keyboard shortcuts Map Data Map …" at bounding box center [540, 304] width 1081 height 608
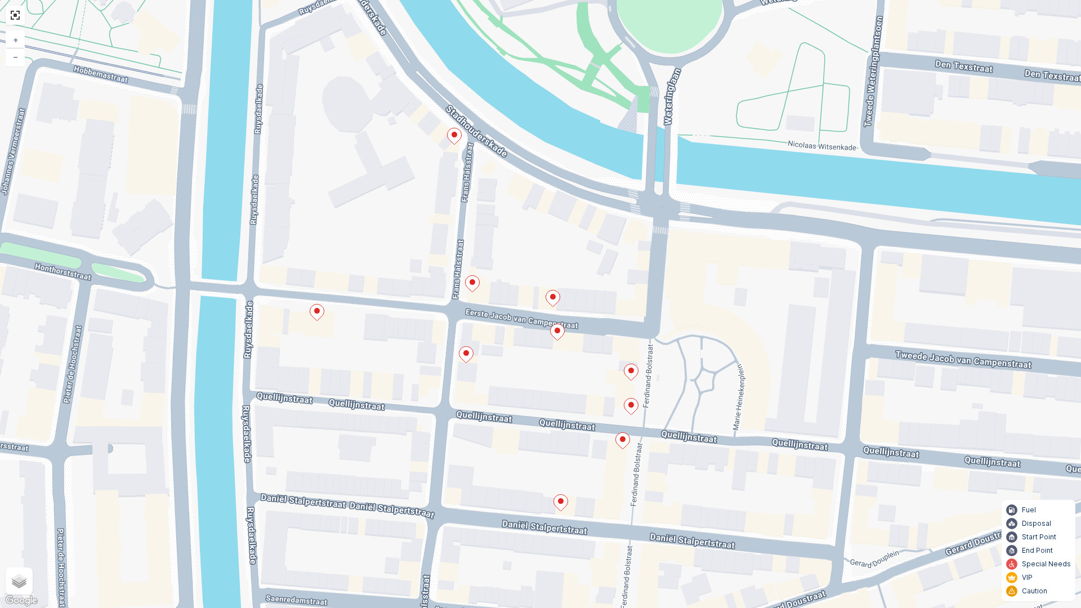
drag, startPoint x: 503, startPoint y: 356, endPoint x: 528, endPoint y: 381, distance: 35.4
click at [528, 381] on div "2 + − Satellite Roadmap Terrain Hybrid Leaflet Keyboard shortcuts Map Data Map …" at bounding box center [540, 304] width 1081 height 608
click at [473, 284] on ellipse at bounding box center [472, 282] width 6 height 6
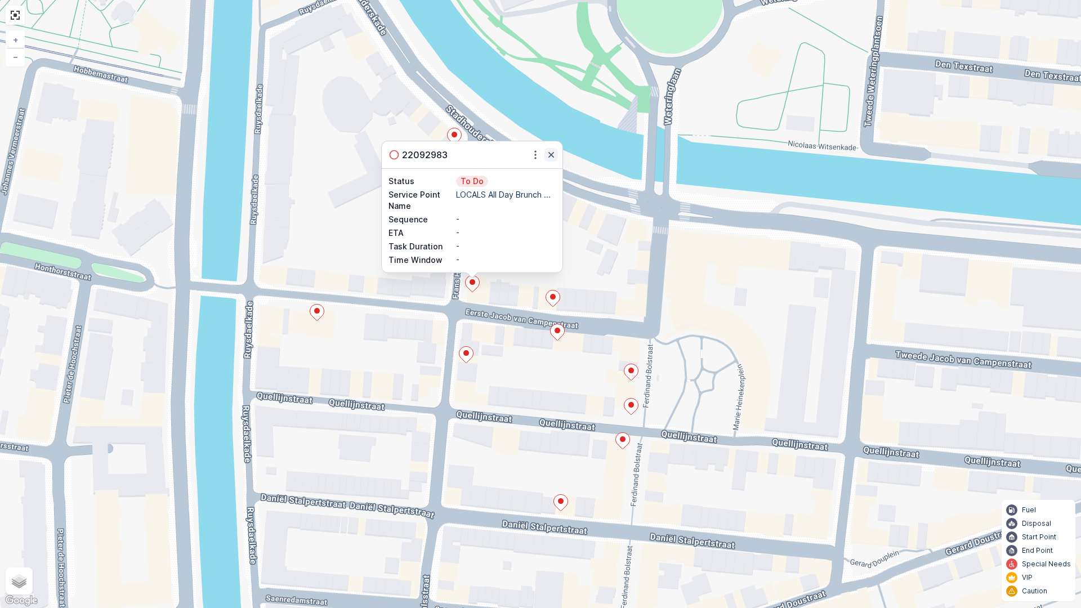
click at [554, 153] on icon "button" at bounding box center [550, 154] width 11 height 11
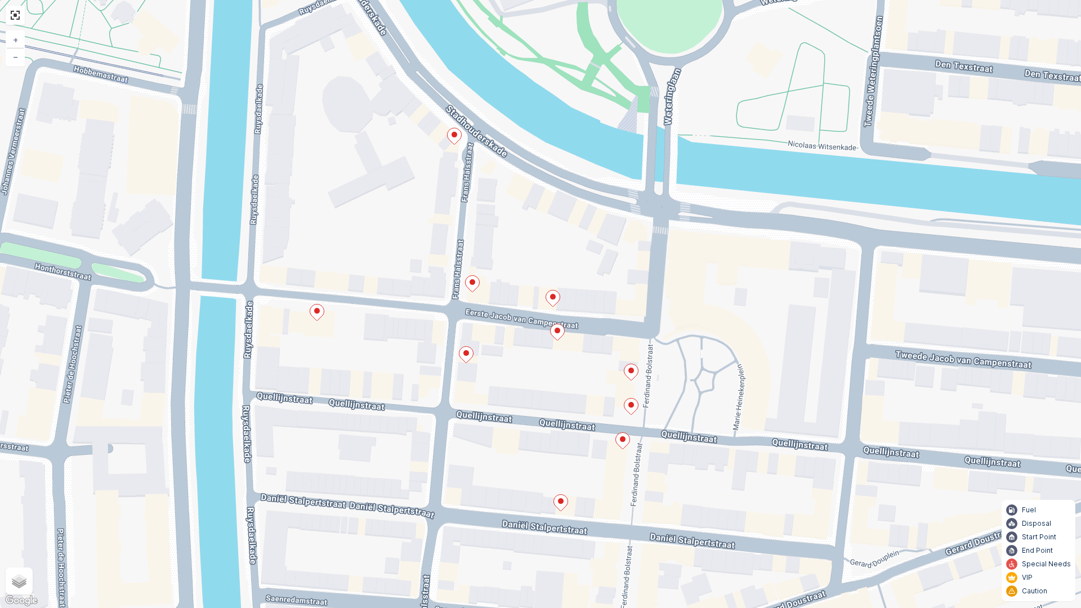
click at [456, 135] on ellipse at bounding box center [454, 135] width 6 height 6
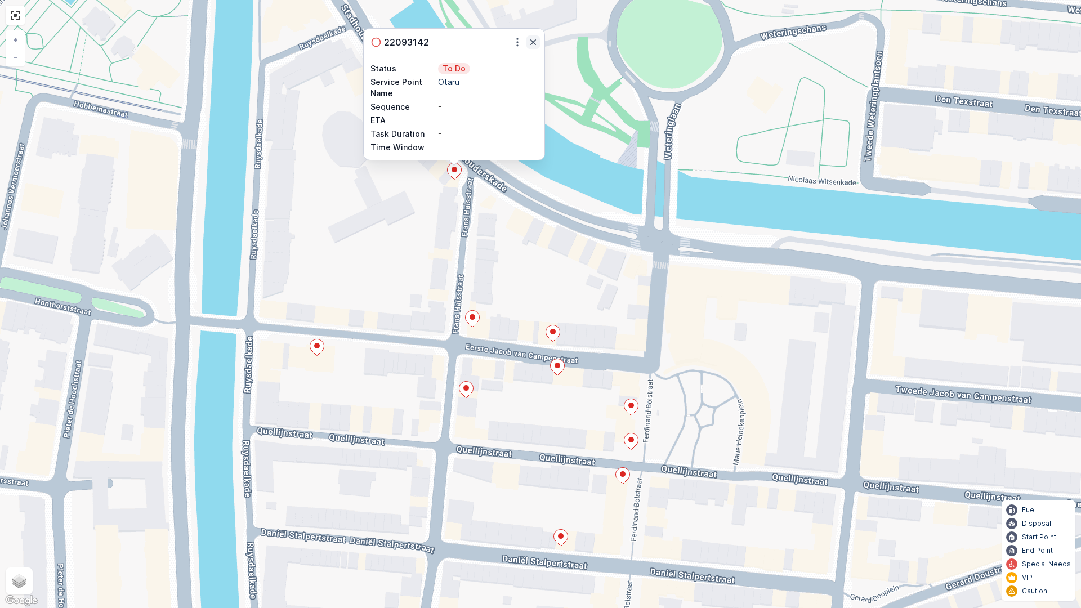
click at [532, 41] on icon "button" at bounding box center [533, 42] width 6 height 6
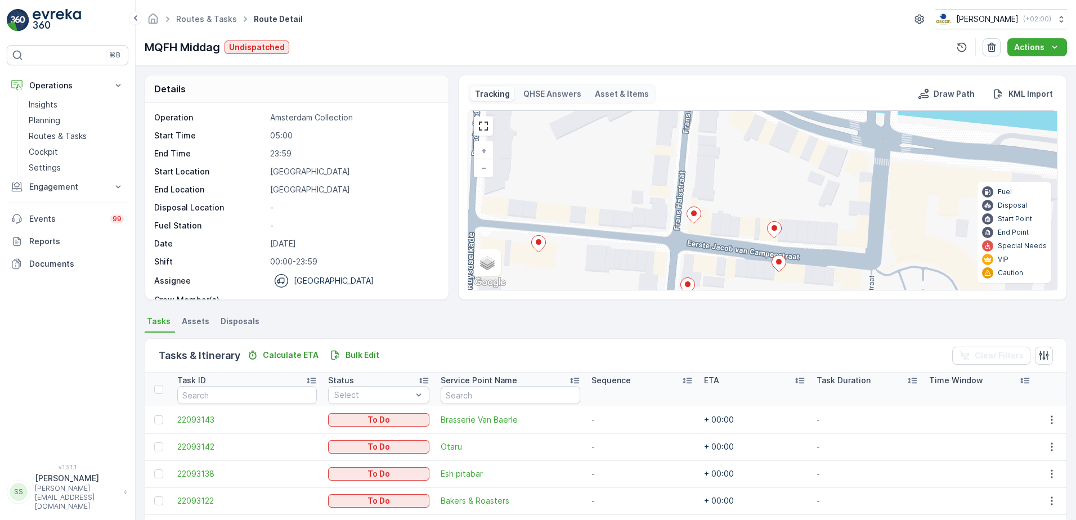
click at [627, 187] on div "2 + − Satellite Roadmap Terrain Hybrid Leaflet Keyboard shortcuts Map Data Map …" at bounding box center [762, 200] width 589 height 179
drag, startPoint x: 488, startPoint y: 121, endPoint x: 520, endPoint y: 187, distance: 73.7
click at [488, 121] on link at bounding box center [483, 126] width 17 height 17
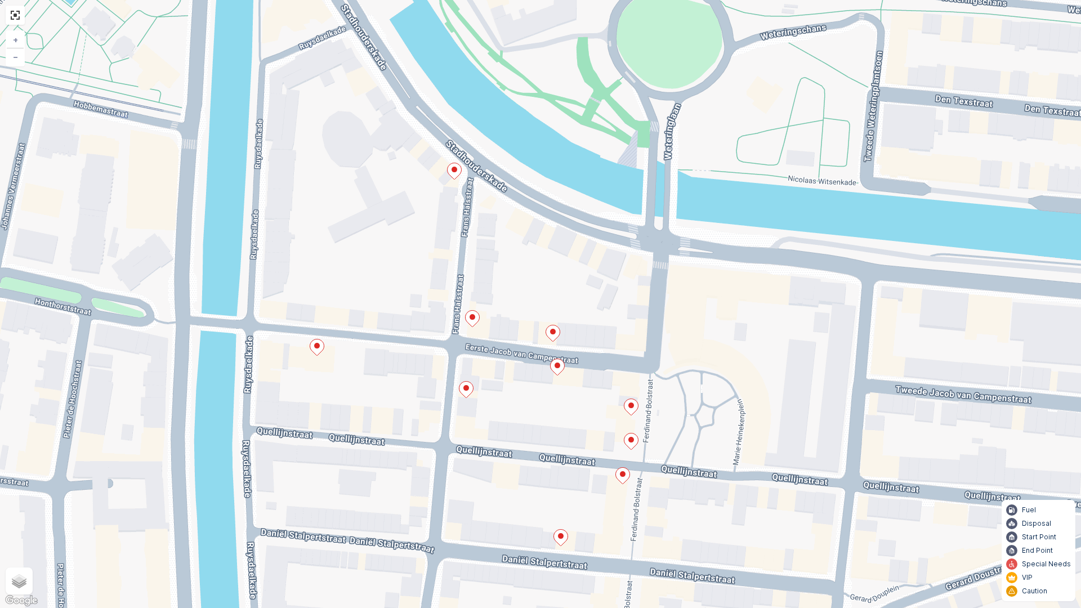
click at [472, 320] on icon at bounding box center [472, 319] width 14 height 16
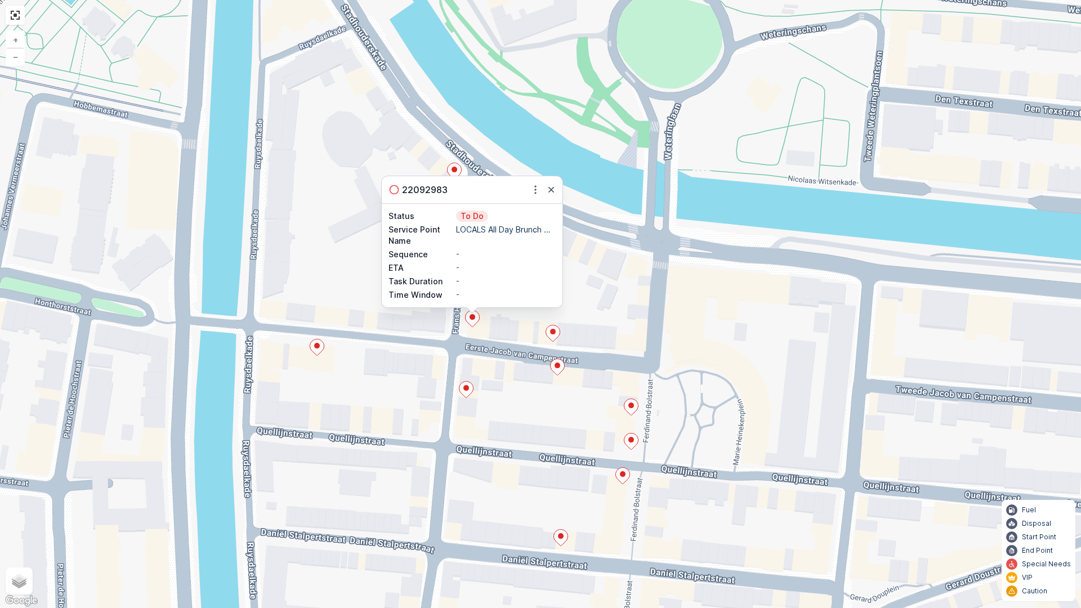
click at [465, 392] on icon at bounding box center [466, 390] width 14 height 16
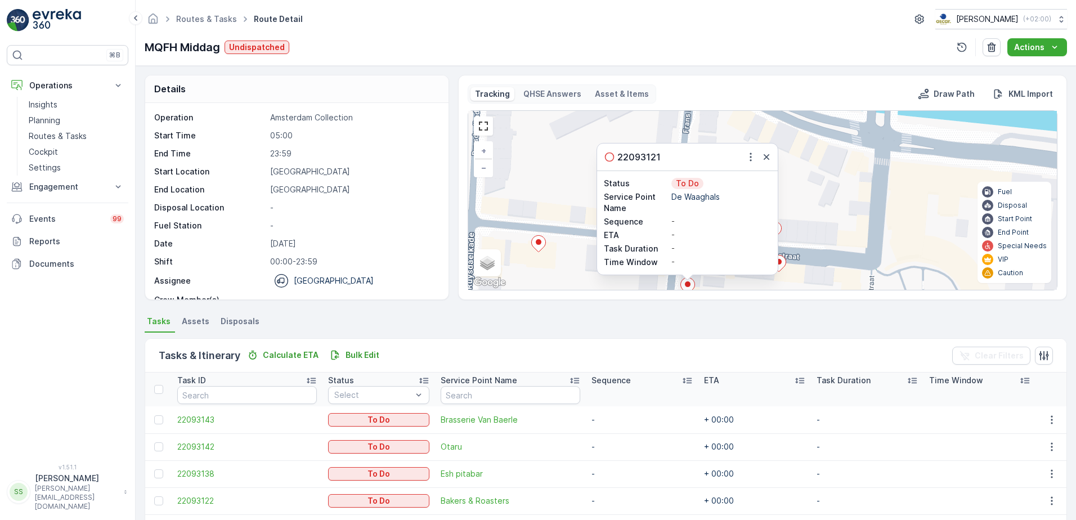
click at [633, 306] on div "Details Operation Amsterdam Collection Start Time 05:00 End Time 23:59 Start Lo…" at bounding box center [606, 293] width 940 height 454
click at [765, 151] on button "button" at bounding box center [767, 157] width 14 height 14
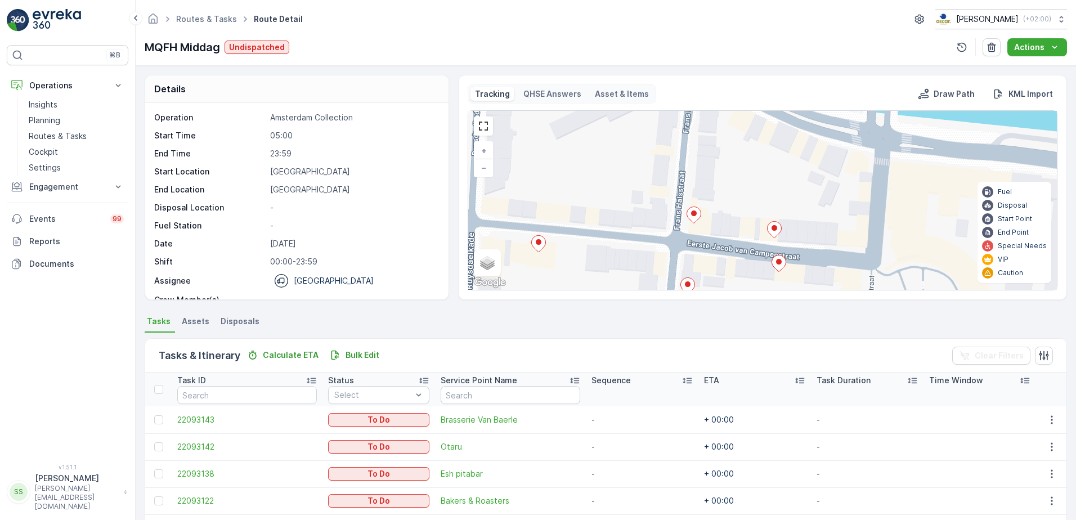
click at [785, 265] on icon at bounding box center [779, 263] width 15 height 17
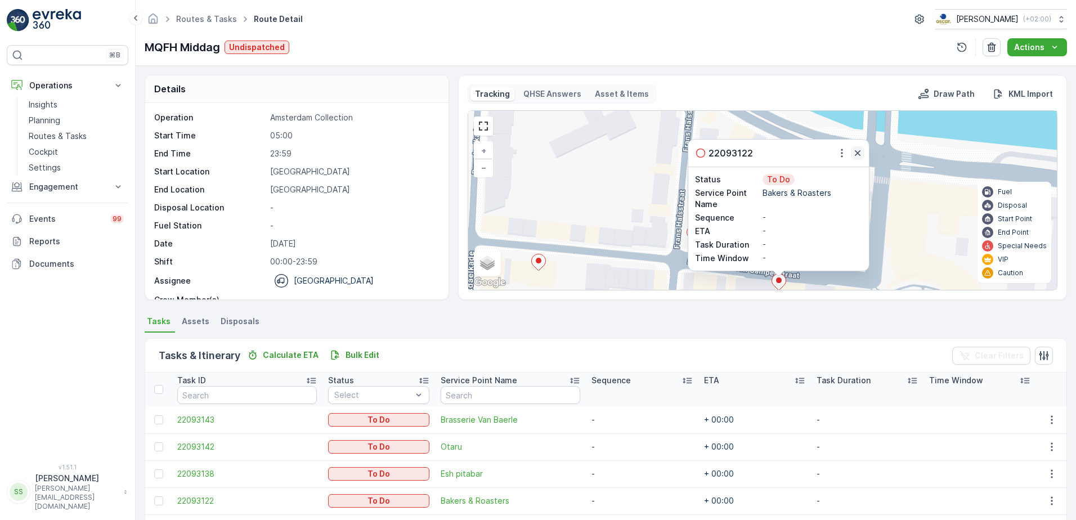
click at [862, 158] on icon "button" at bounding box center [857, 152] width 11 height 11
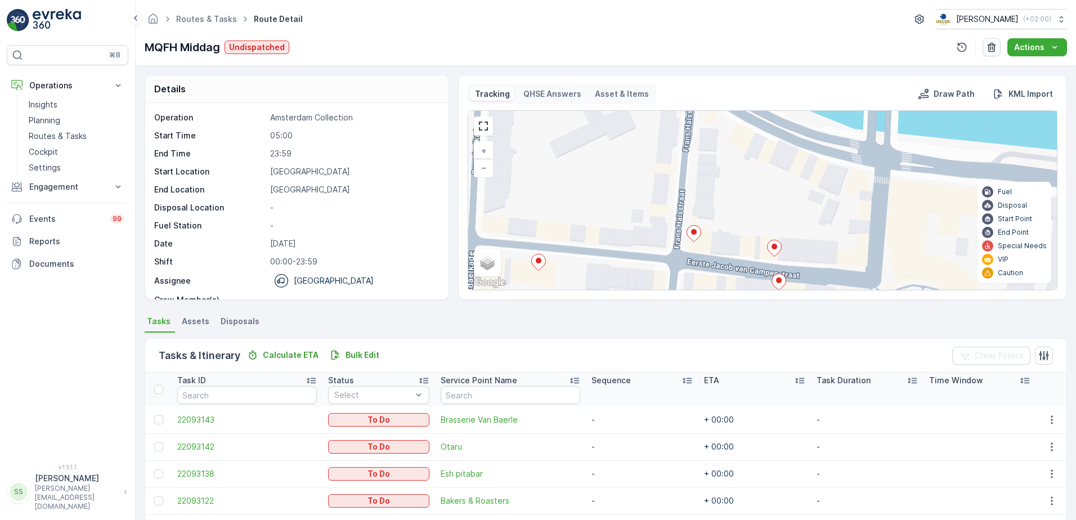
click at [773, 248] on ellipse at bounding box center [775, 247] width 6 height 6
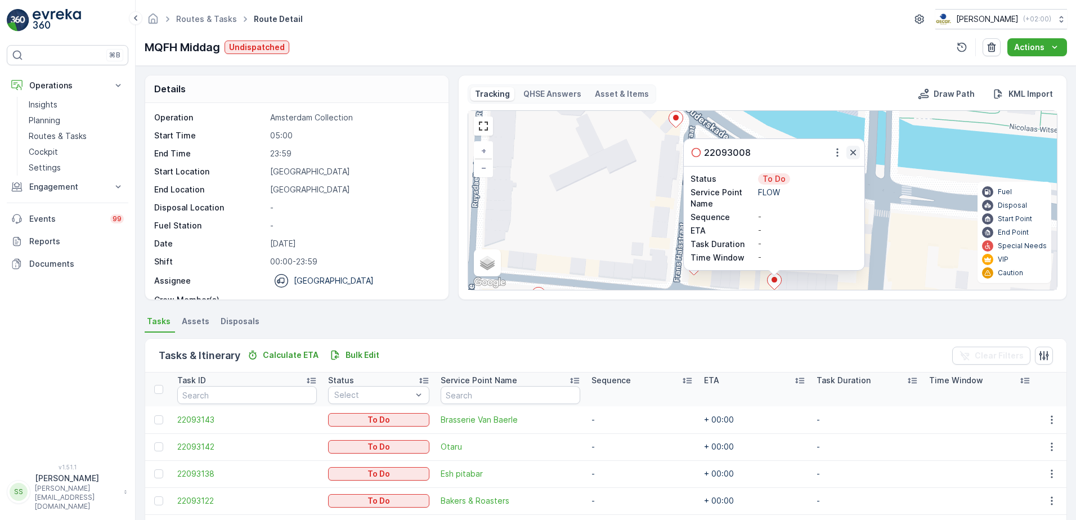
click at [854, 151] on icon "button" at bounding box center [853, 153] width 6 height 6
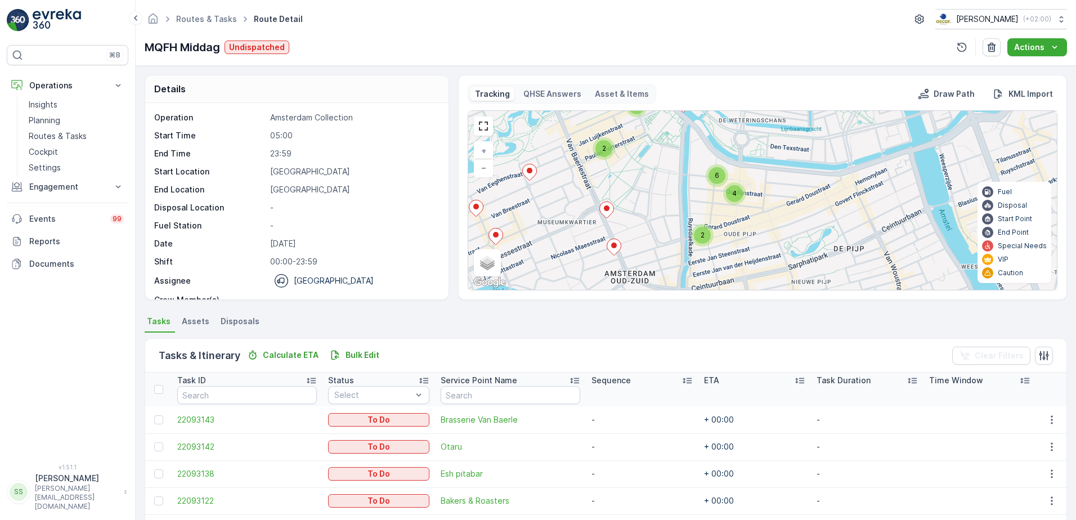
drag, startPoint x: 675, startPoint y: 234, endPoint x: 705, endPoint y: 182, distance: 59.5
click at [705, 182] on div "2 2 2 6 4 + − Satellite Roadmap Terrain Hybrid Leaflet Keyboard shortcuts Map D…" at bounding box center [762, 200] width 589 height 179
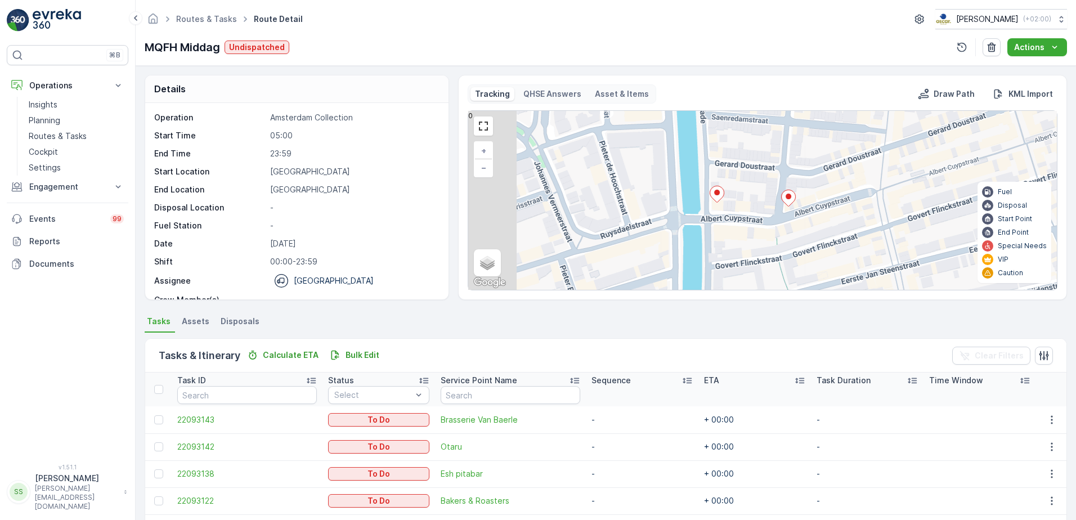
drag, startPoint x: 743, startPoint y: 237, endPoint x: 932, endPoint y: 187, distance: 195.1
click at [939, 188] on div "2 2 2 + − Satellite Roadmap Terrain Hybrid Leaflet Keyboard shortcuts Map Data …" at bounding box center [762, 200] width 589 height 179
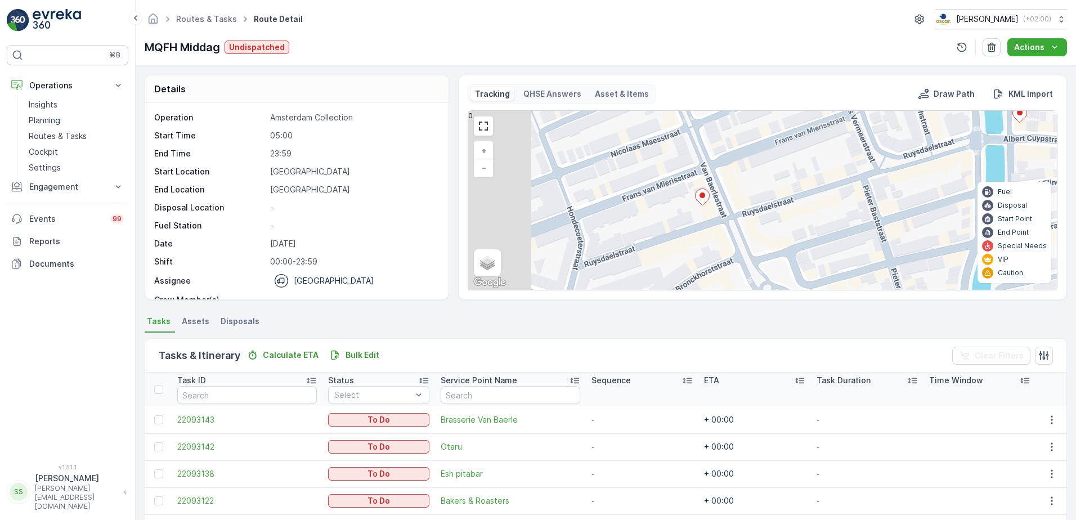
drag, startPoint x: 716, startPoint y: 209, endPoint x: 904, endPoint y: 171, distance: 191.8
click at [904, 171] on div "2 2 2 + − Satellite Roadmap Terrain Hybrid Leaflet Keyboard shortcuts Map Data …" at bounding box center [762, 200] width 589 height 179
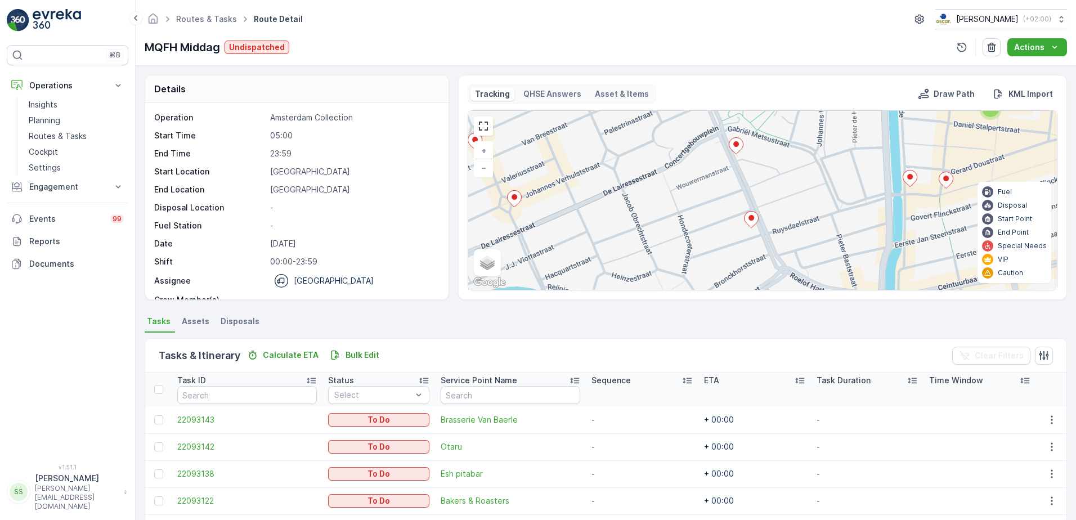
drag, startPoint x: 811, startPoint y: 151, endPoint x: 757, endPoint y: 204, distance: 76.0
click at [776, 188] on div "2 2 4 3 + − Satellite Roadmap Terrain Hybrid Leaflet Keyboard shortcuts Map Dat…" at bounding box center [762, 200] width 589 height 179
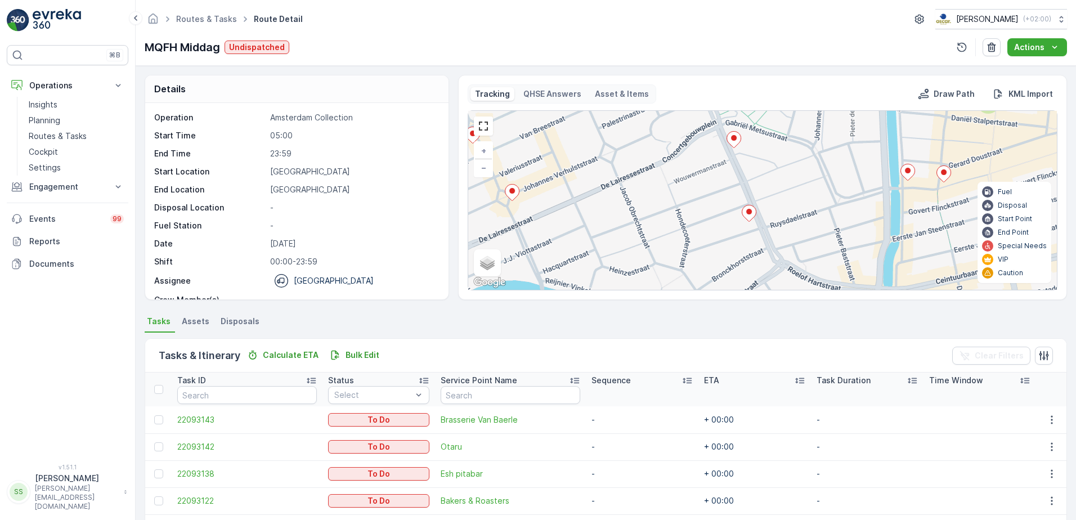
click at [743, 216] on icon at bounding box center [749, 213] width 14 height 16
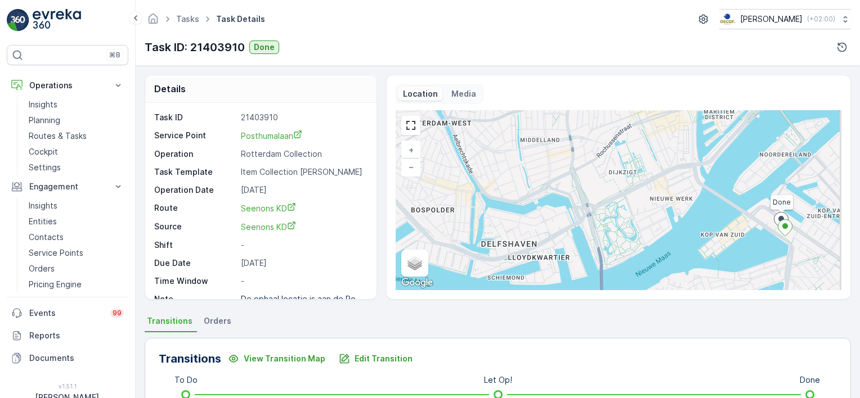
scroll to position [14, 0]
